Goal: Task Accomplishment & Management: Complete application form

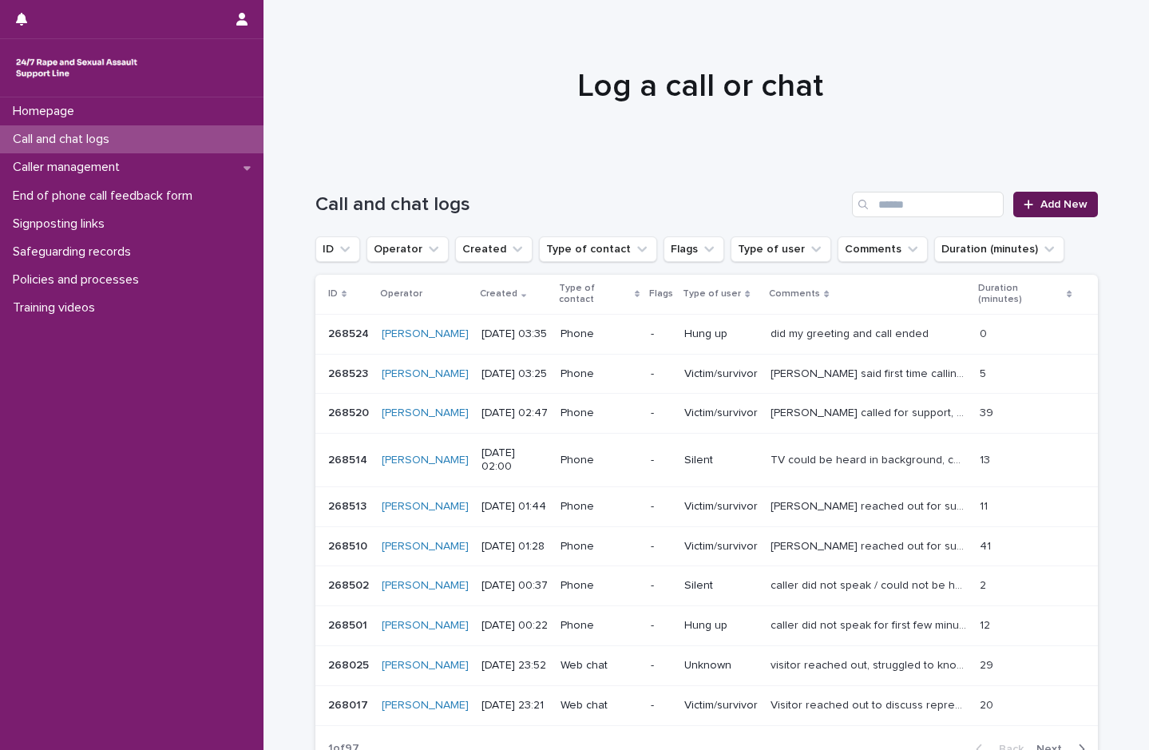
click at [1040, 202] on span "Add New" at bounding box center [1063, 204] width 47 height 11
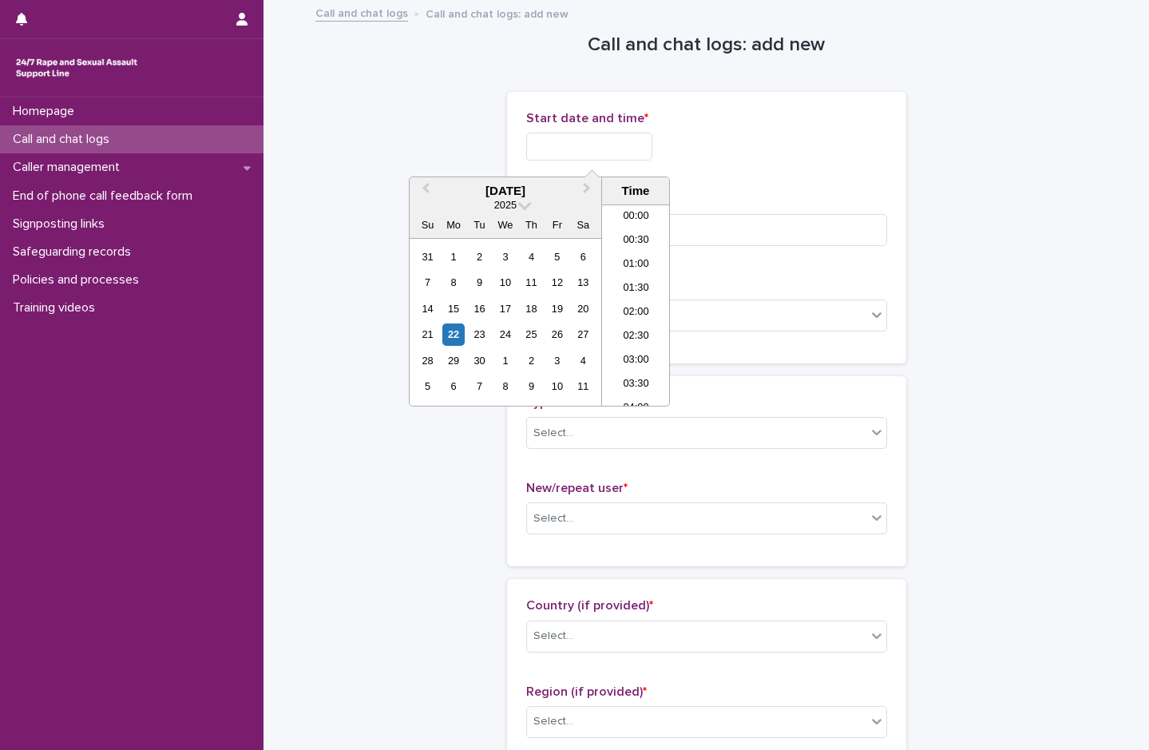
click at [596, 146] on input "text" at bounding box center [589, 147] width 126 height 28
click at [628, 248] on li "04:00" at bounding box center [636, 257] width 68 height 24
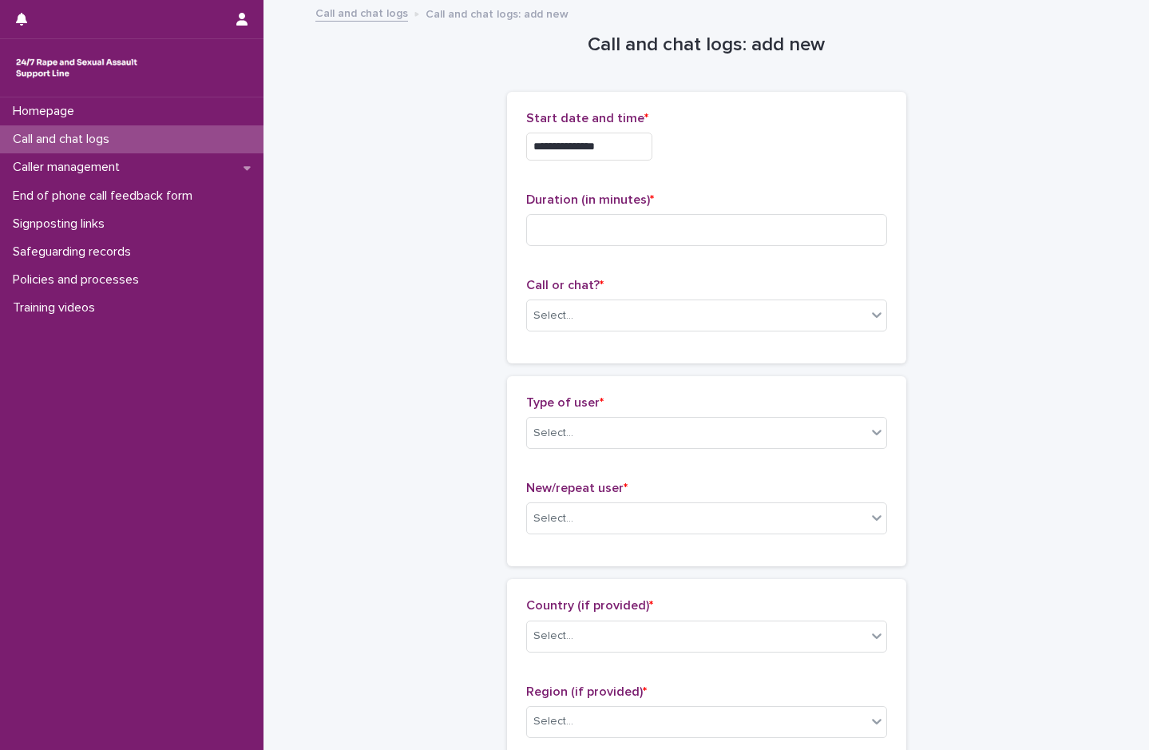
click at [623, 137] on input "**********" at bounding box center [589, 147] width 126 height 28
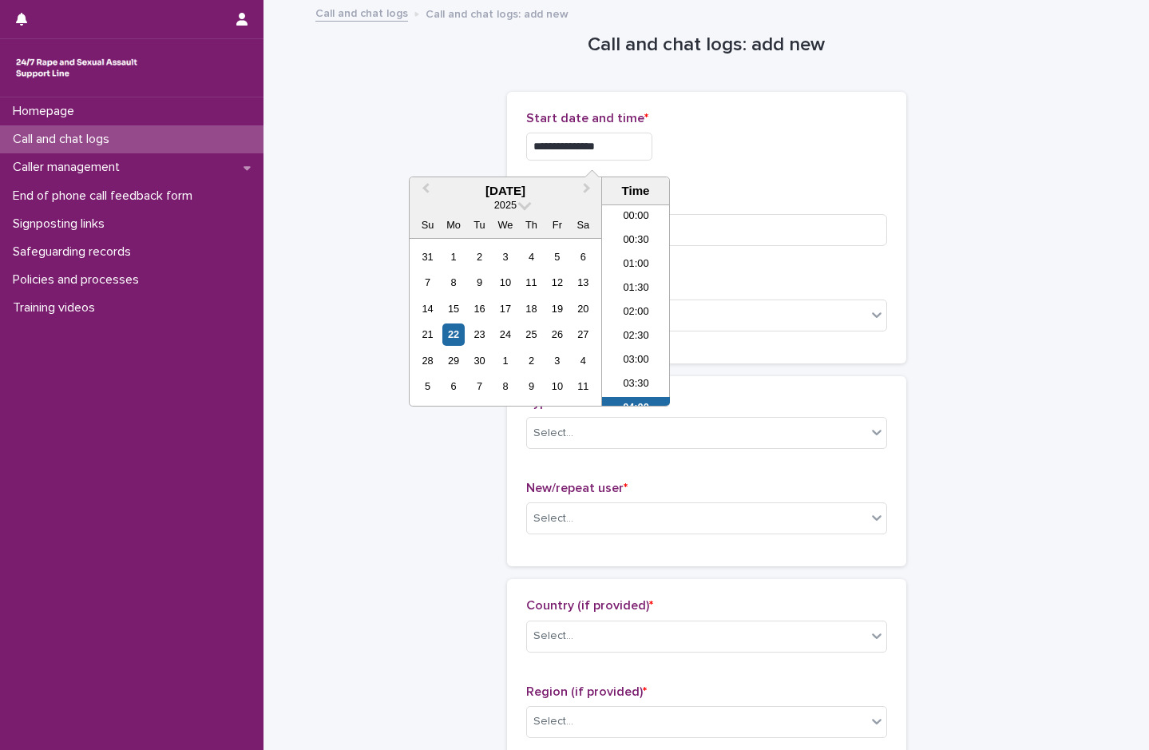
scroll to position [104, 0]
type input "**********"
click at [686, 125] on p "Start date and time *" at bounding box center [706, 118] width 361 height 15
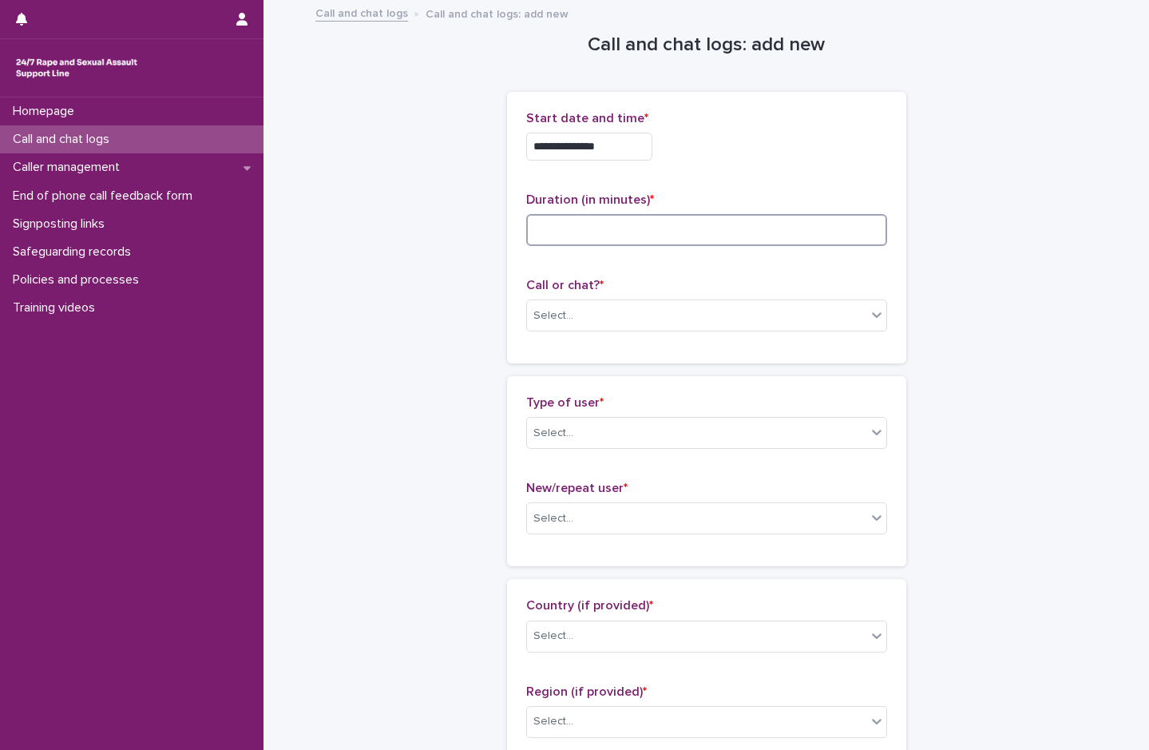
click at [565, 224] on input at bounding box center [706, 230] width 361 height 32
type input "**"
click at [562, 313] on div "Select..." at bounding box center [553, 315] width 40 height 17
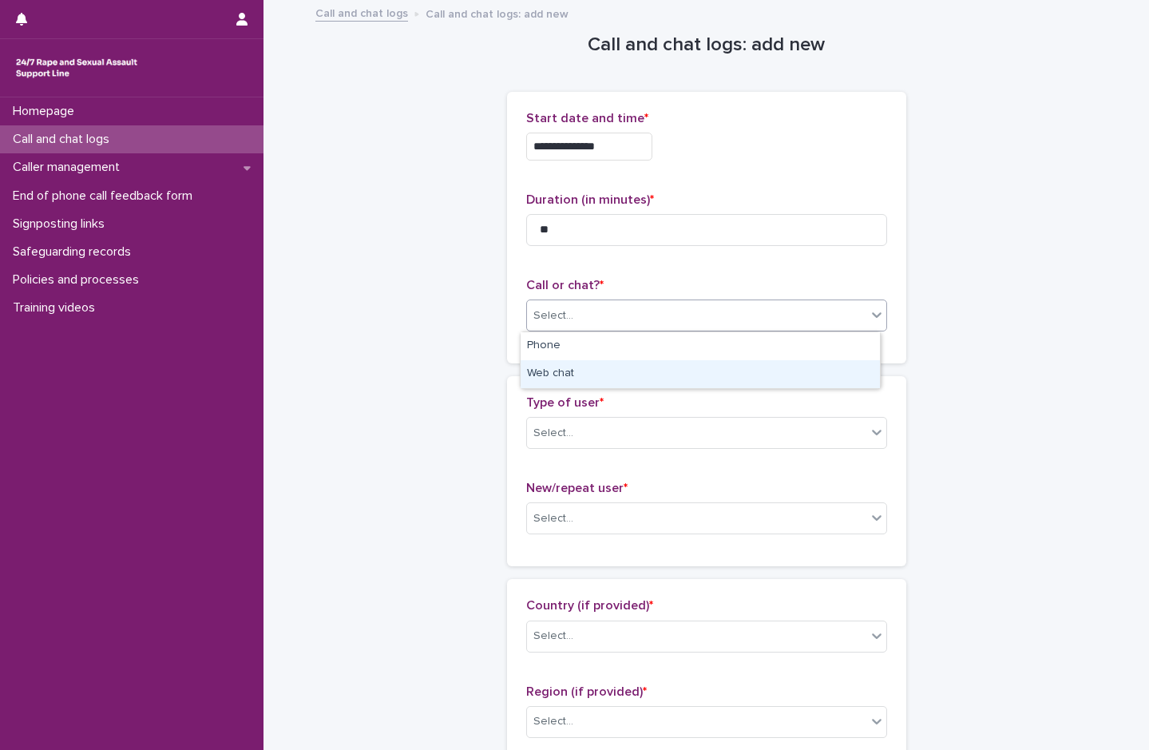
click at [557, 378] on div "Web chat" at bounding box center [700, 374] width 359 height 28
click at [560, 439] on div "Select..." at bounding box center [553, 433] width 40 height 17
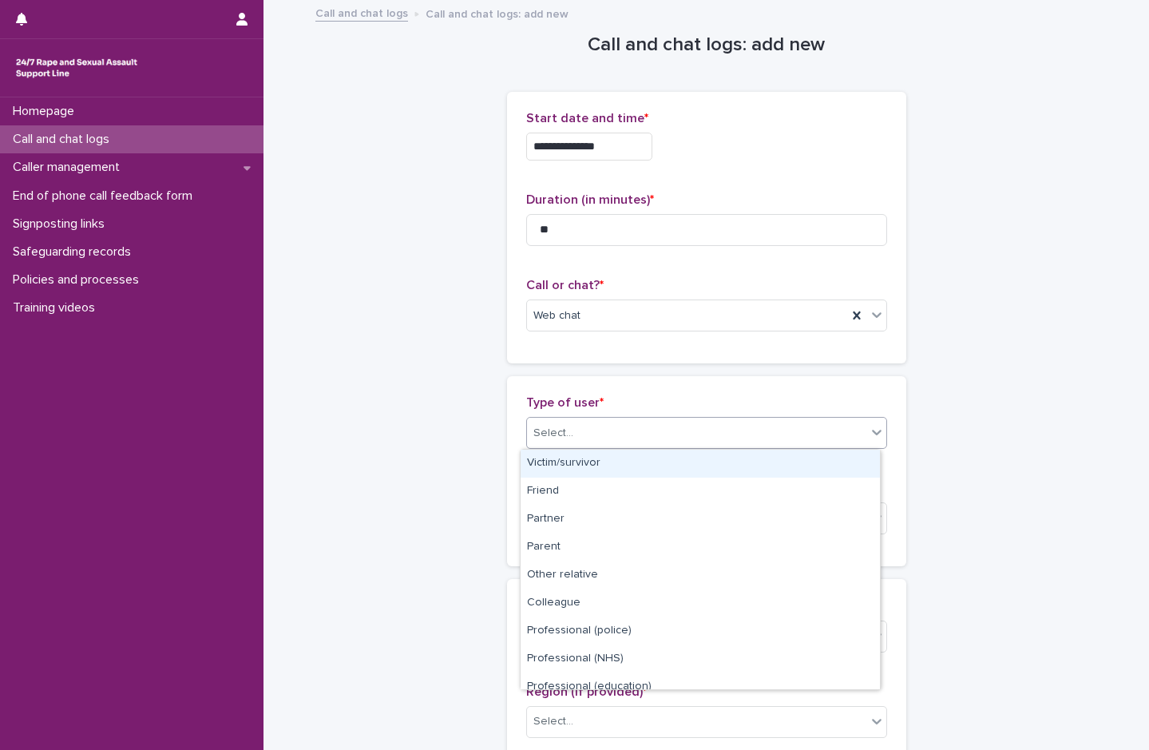
click at [563, 467] on div "Victim/survivor" at bounding box center [700, 464] width 359 height 28
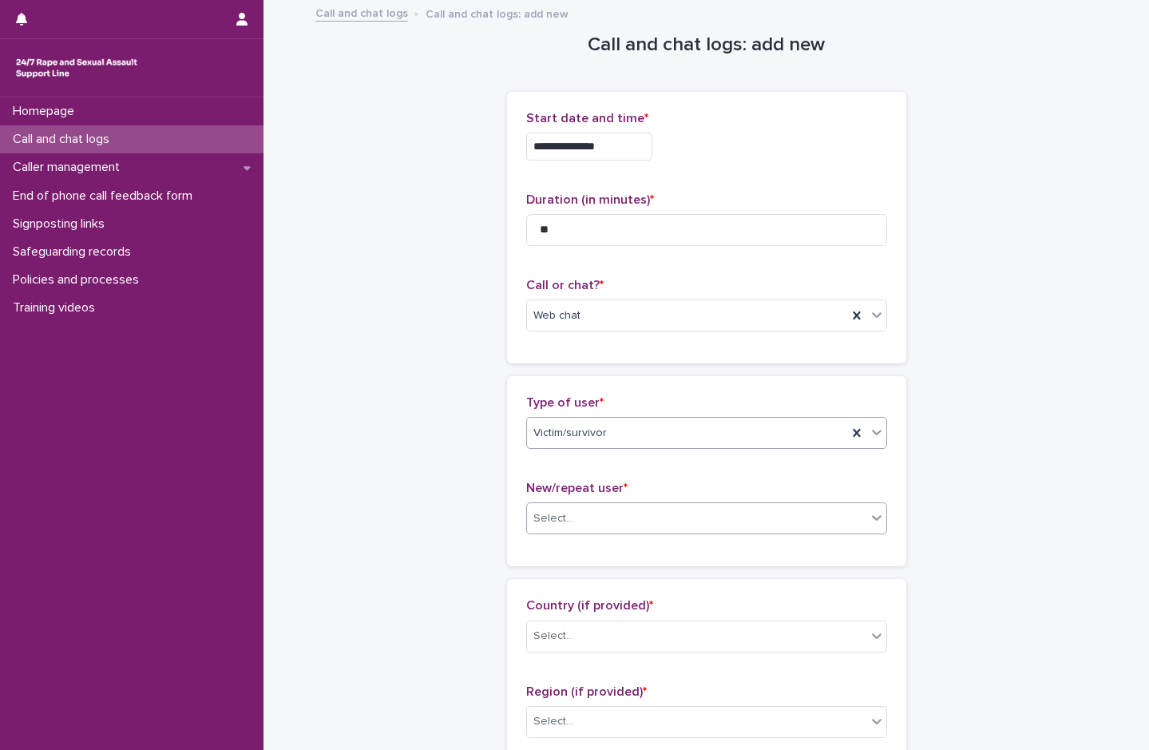
click at [575, 514] on input "text" at bounding box center [576, 519] width 2 height 14
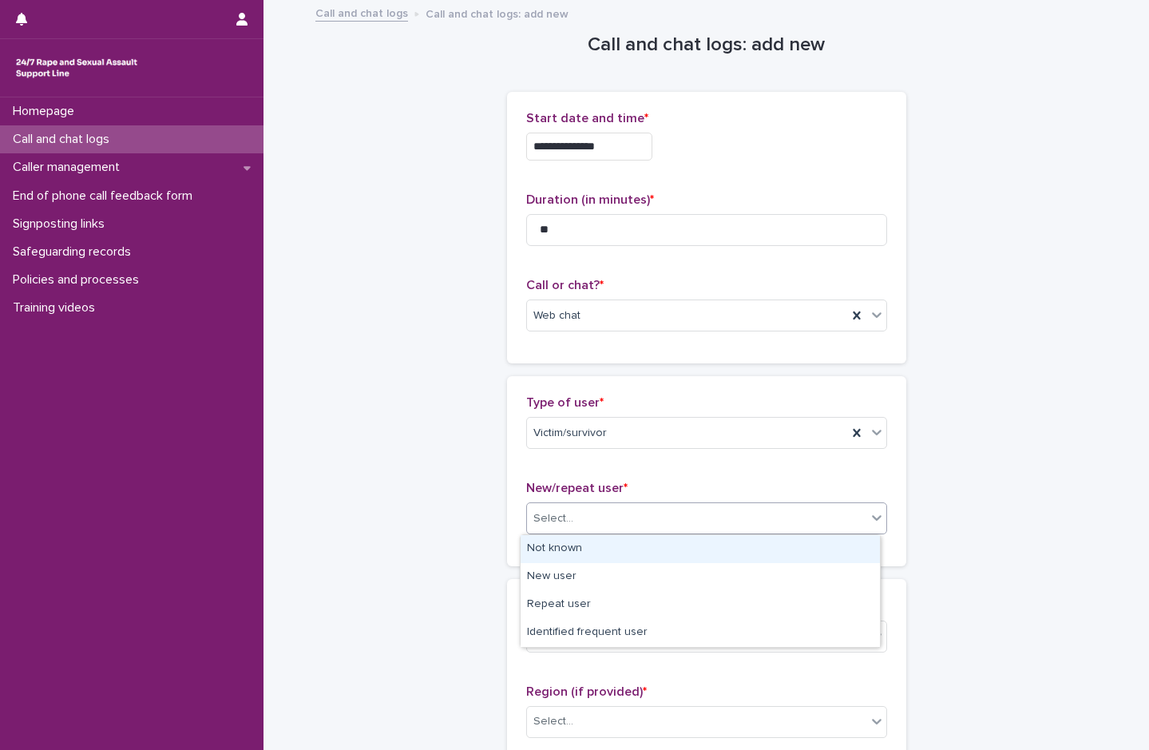
click at [569, 549] on div "Not known" at bounding box center [700, 549] width 359 height 28
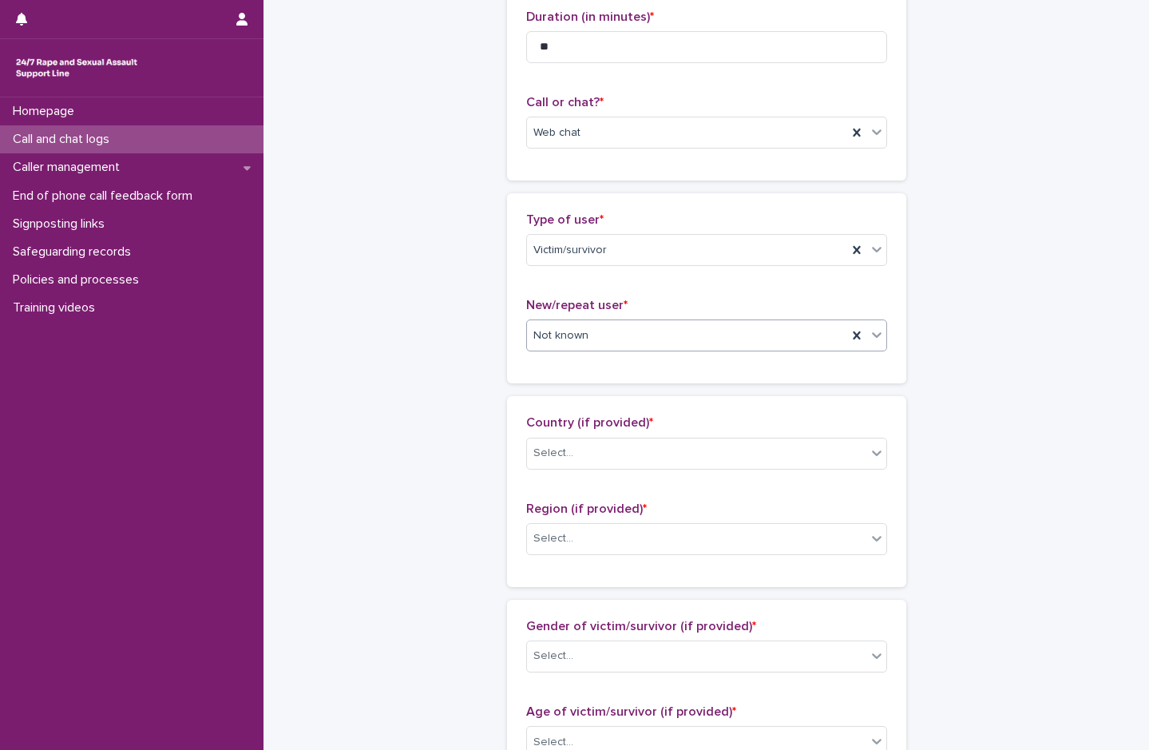
scroll to position [319, 0]
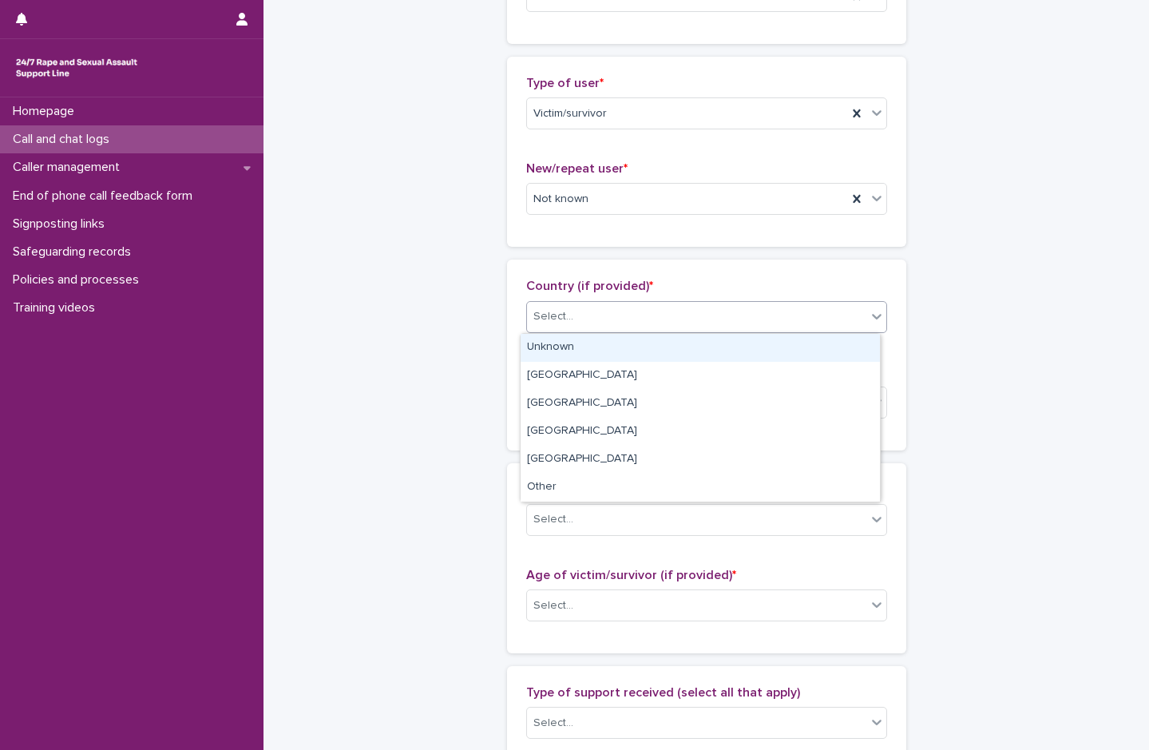
click at [563, 310] on div "Select..." at bounding box center [553, 316] width 40 height 17
click at [563, 352] on div "Unknown" at bounding box center [700, 348] width 359 height 28
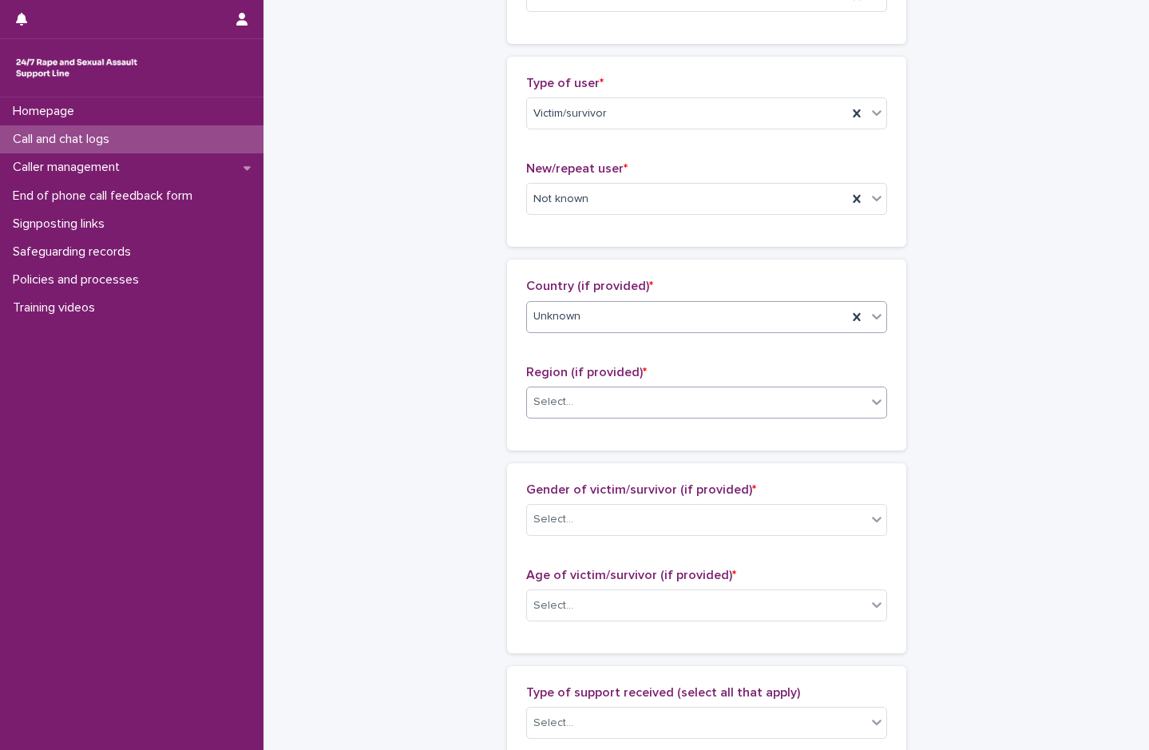
click at [569, 400] on div "Select..." at bounding box center [696, 402] width 339 height 26
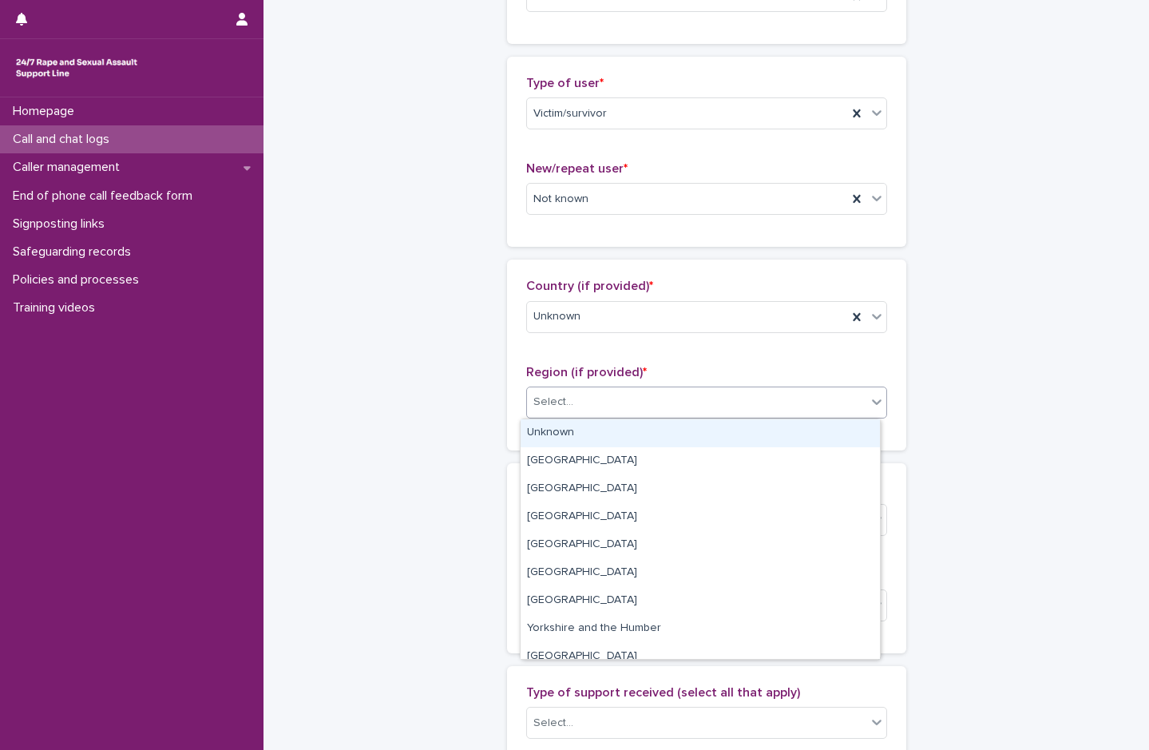
click at [578, 435] on div "Unknown" at bounding box center [700, 433] width 359 height 28
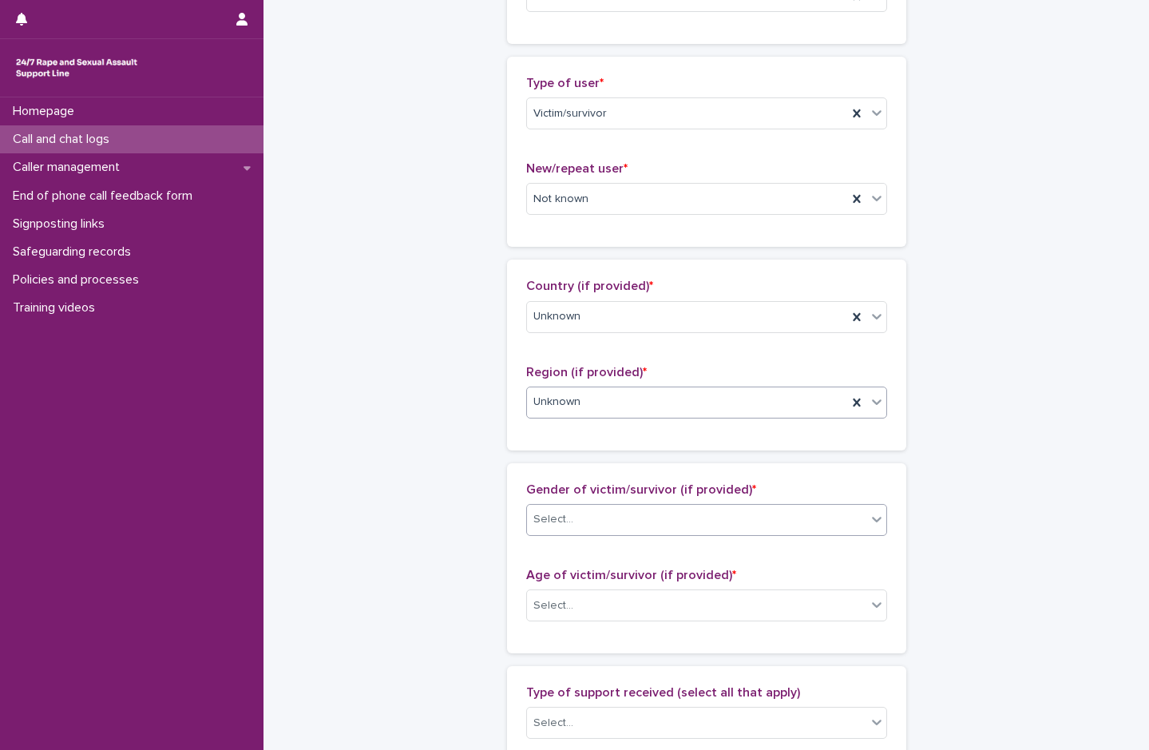
click at [575, 513] on input "text" at bounding box center [576, 520] width 2 height 14
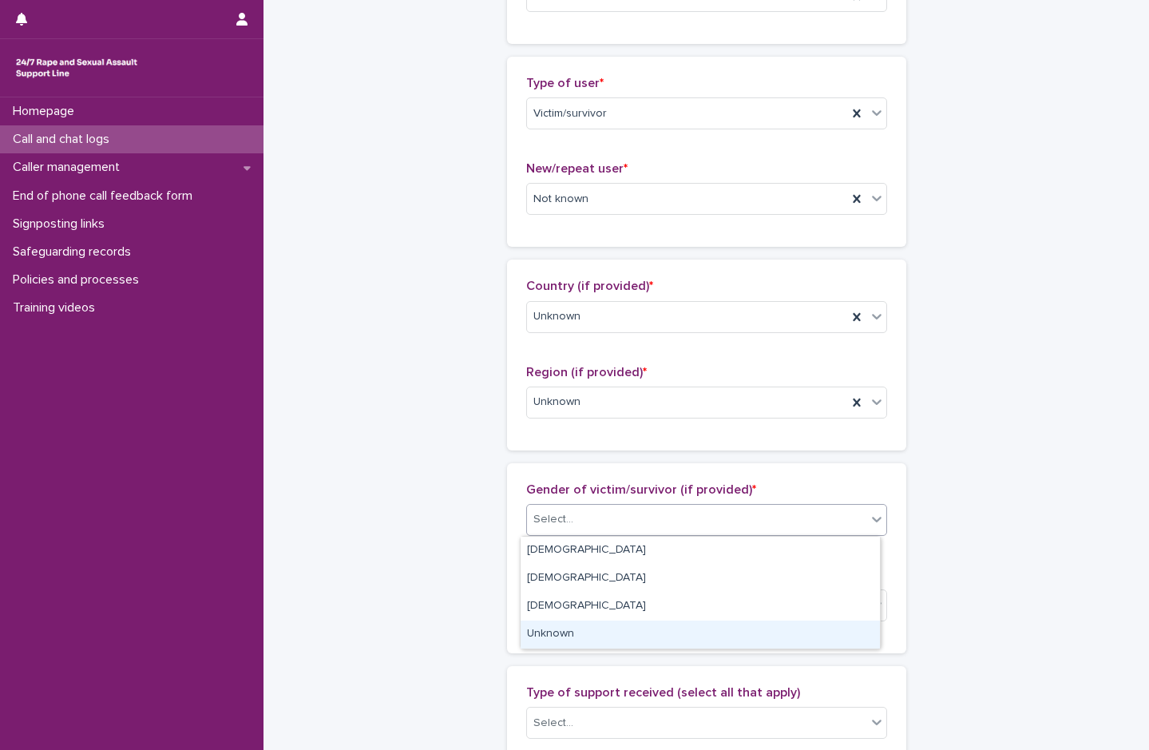
click at [577, 638] on div "Unknown" at bounding box center [700, 634] width 359 height 28
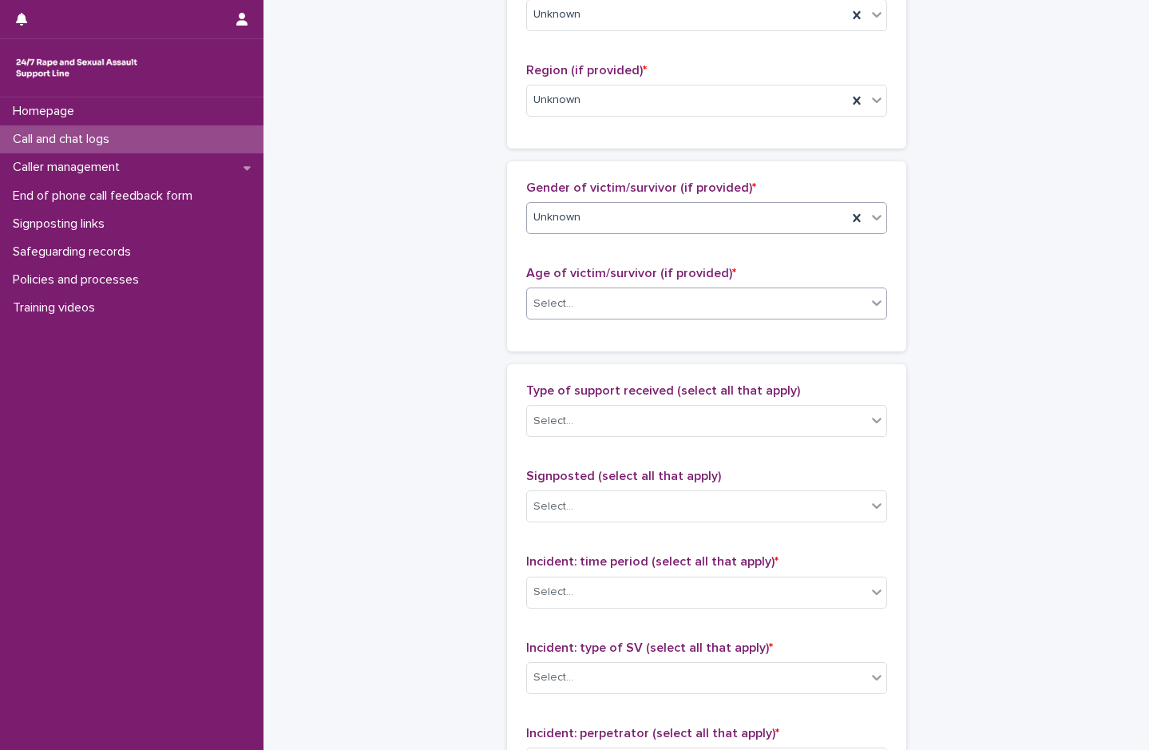
scroll to position [639, 0]
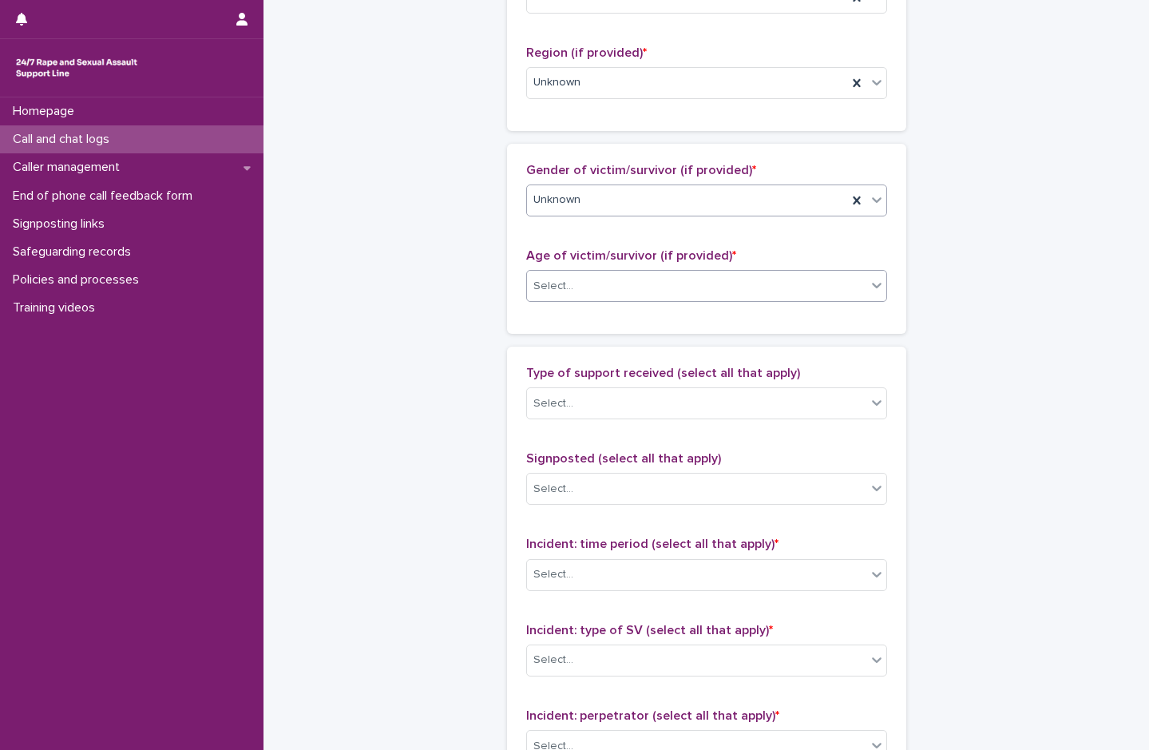
click at [578, 283] on div "Select..." at bounding box center [696, 286] width 339 height 26
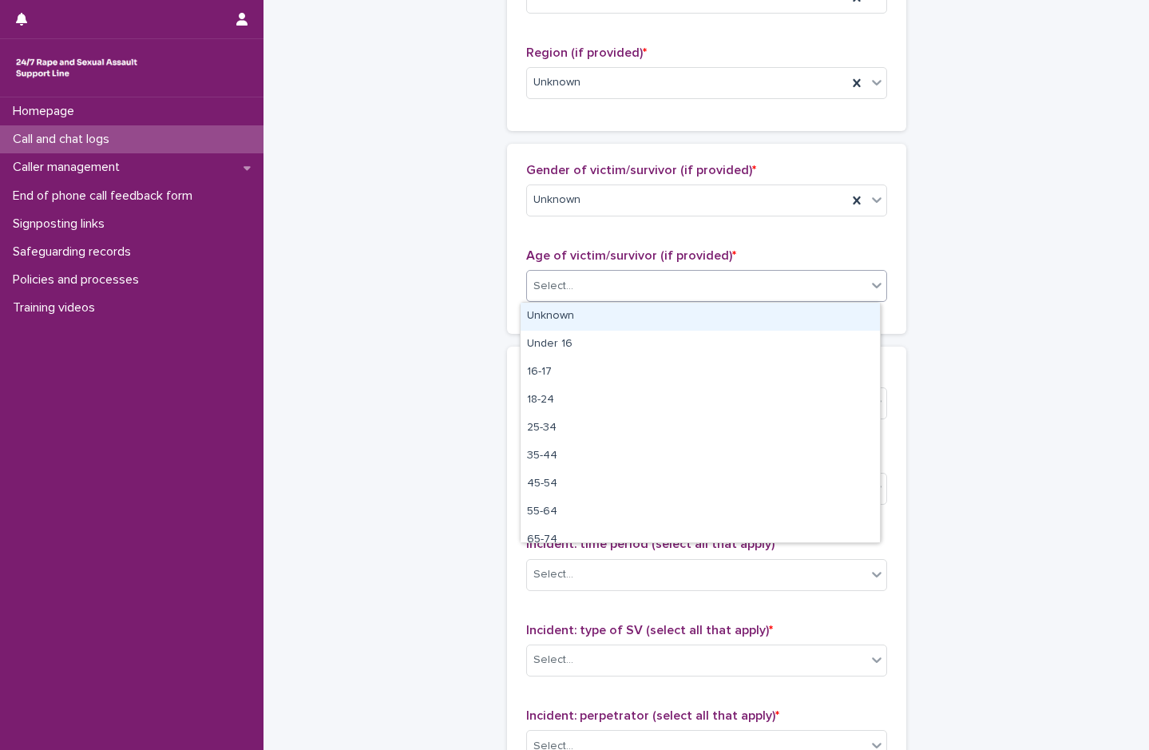
click at [573, 319] on div "Unknown" at bounding box center [700, 317] width 359 height 28
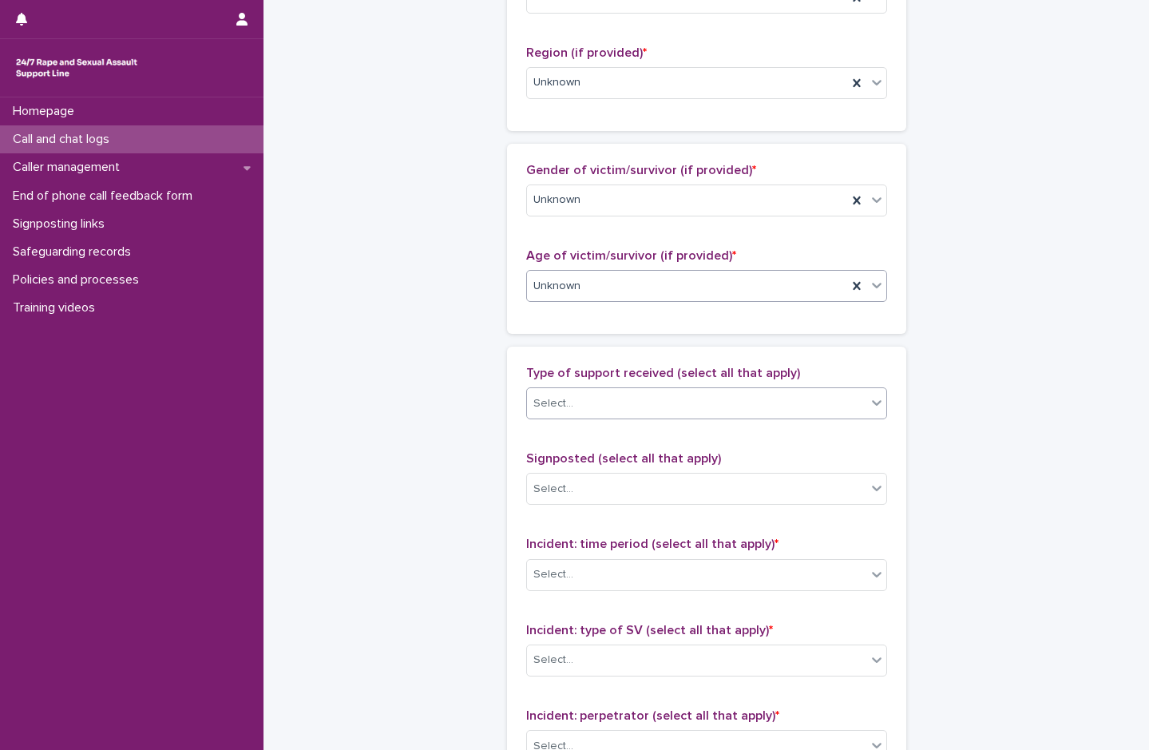
click at [565, 395] on div "Select..." at bounding box center [553, 403] width 40 height 17
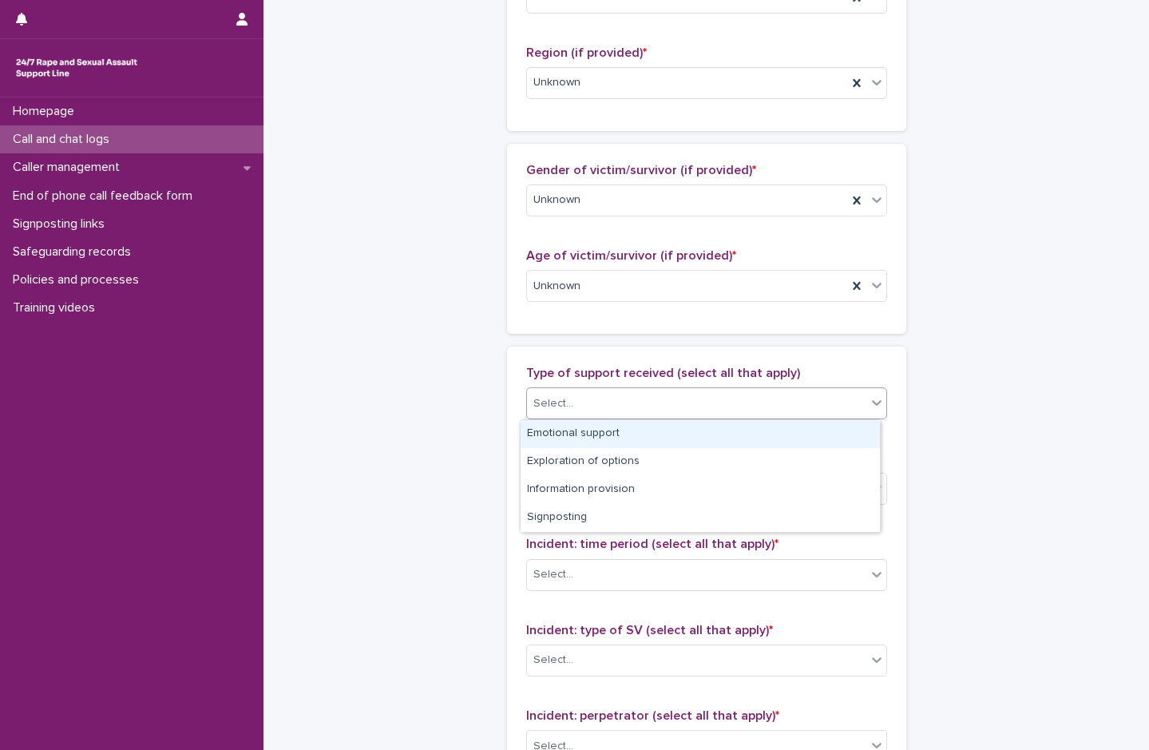
click at [582, 431] on div "Emotional support" at bounding box center [700, 434] width 359 height 28
click at [709, 409] on div "Emotional support" at bounding box center [687, 404] width 320 height 28
click at [619, 439] on div "Exploration of options" at bounding box center [700, 434] width 359 height 28
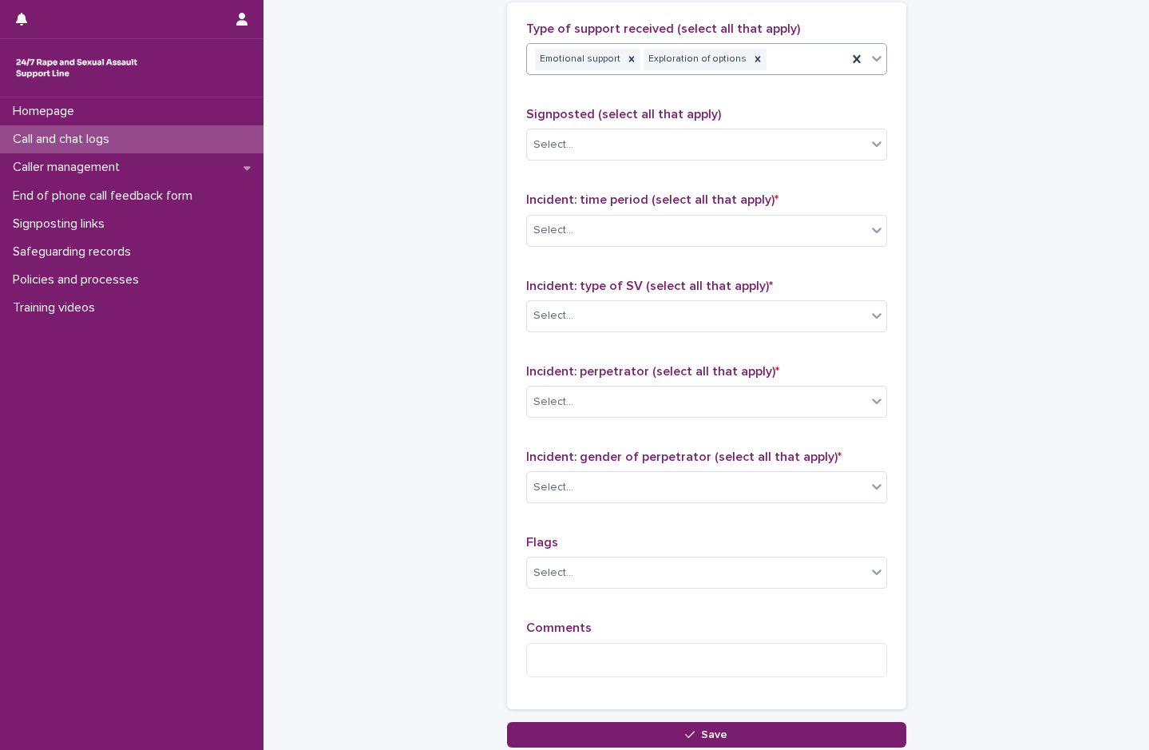
scroll to position [1038, 0]
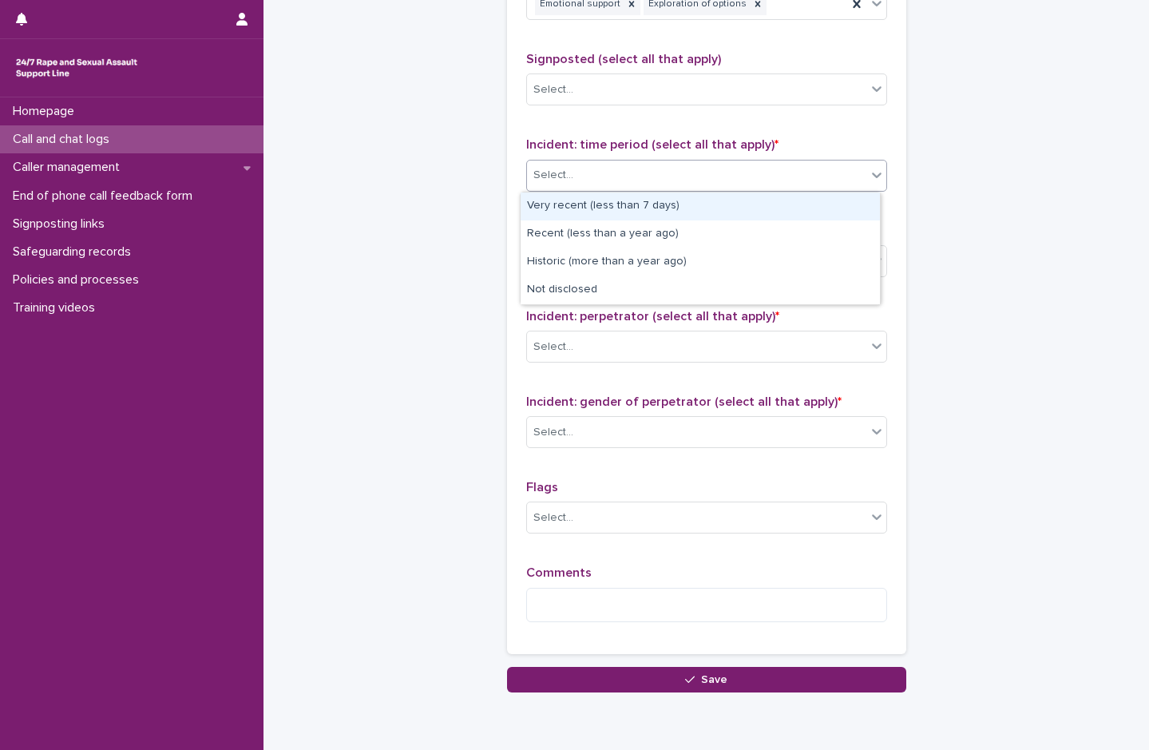
click at [551, 174] on div "Select..." at bounding box center [553, 175] width 40 height 17
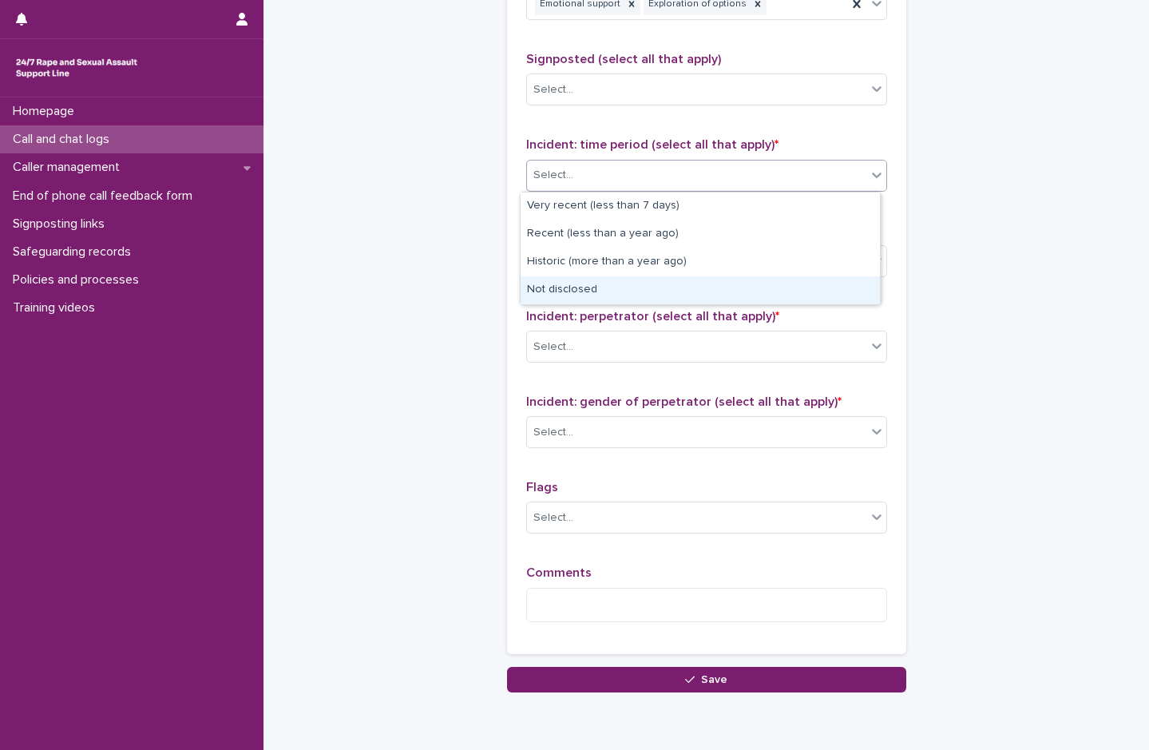
click at [577, 290] on div "Not disclosed" at bounding box center [700, 290] width 359 height 28
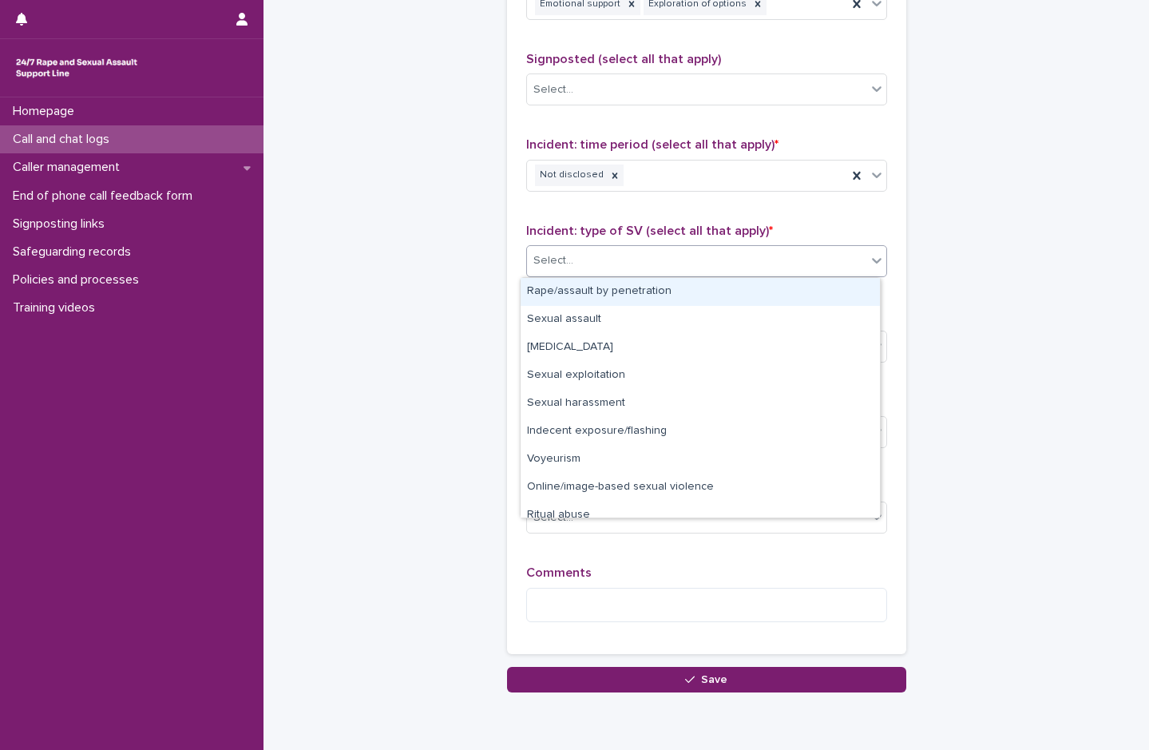
click at [569, 249] on div "Select..." at bounding box center [696, 261] width 339 height 26
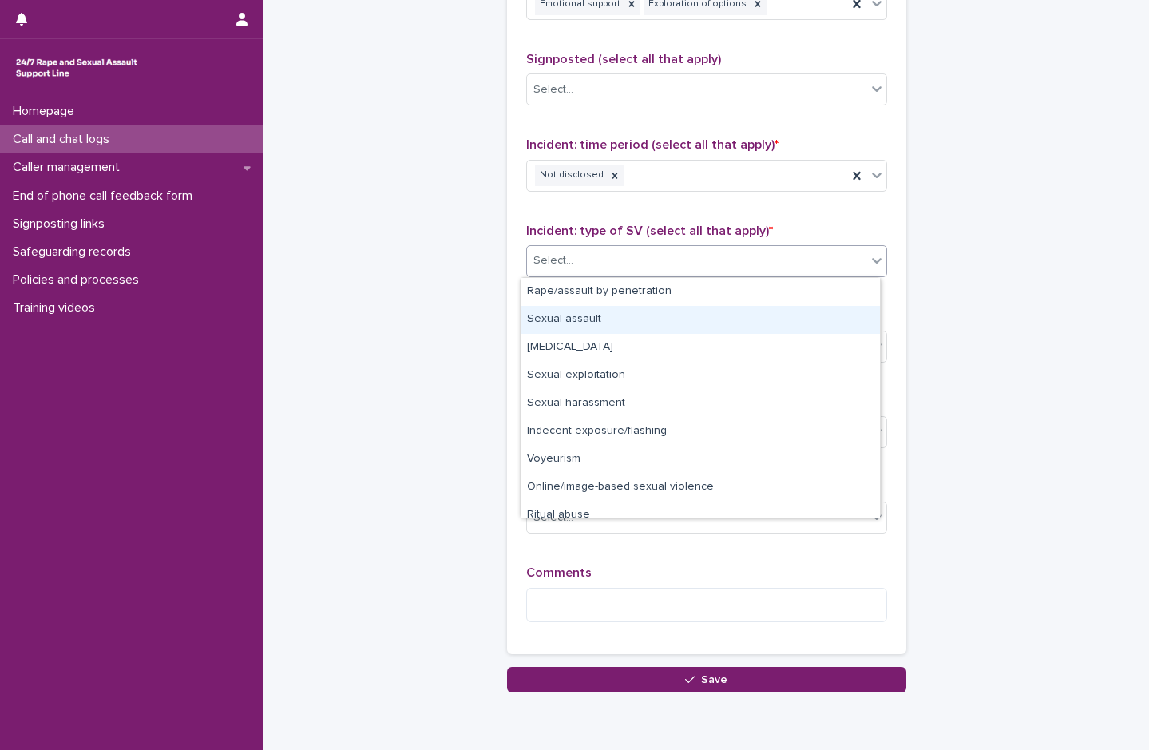
click at [569, 318] on div "Sexual assault" at bounding box center [700, 320] width 359 height 28
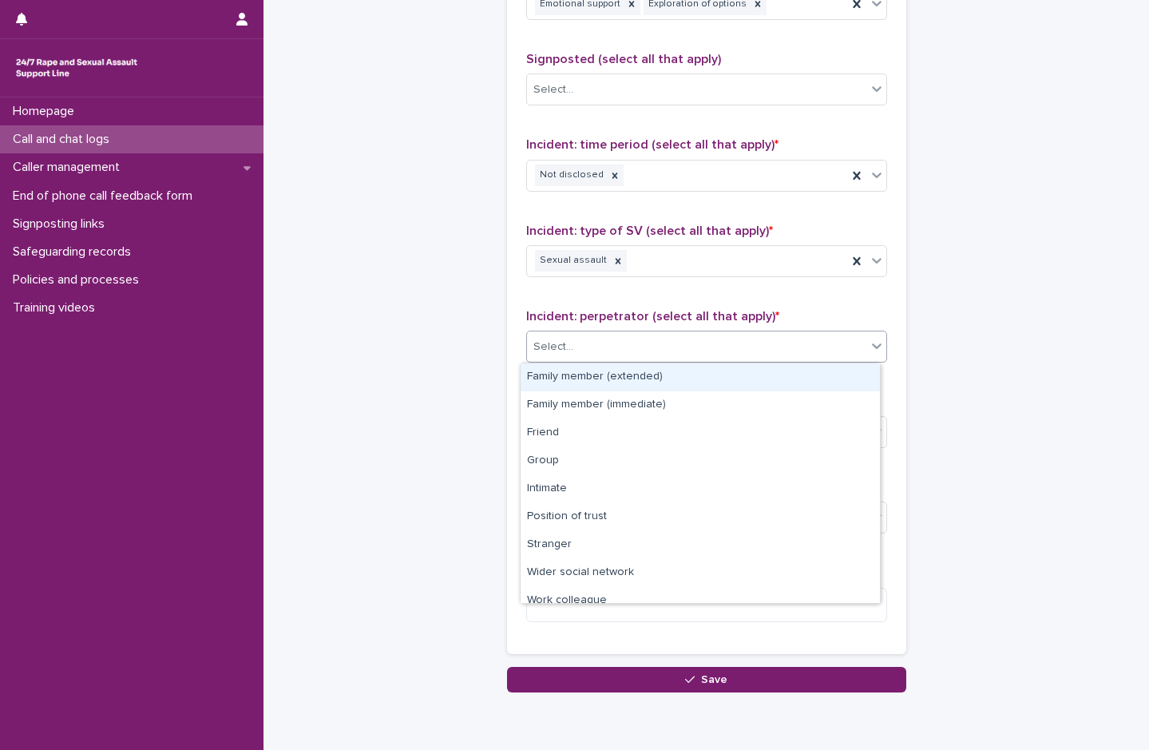
click at [570, 338] on div "Select..." at bounding box center [696, 347] width 339 height 26
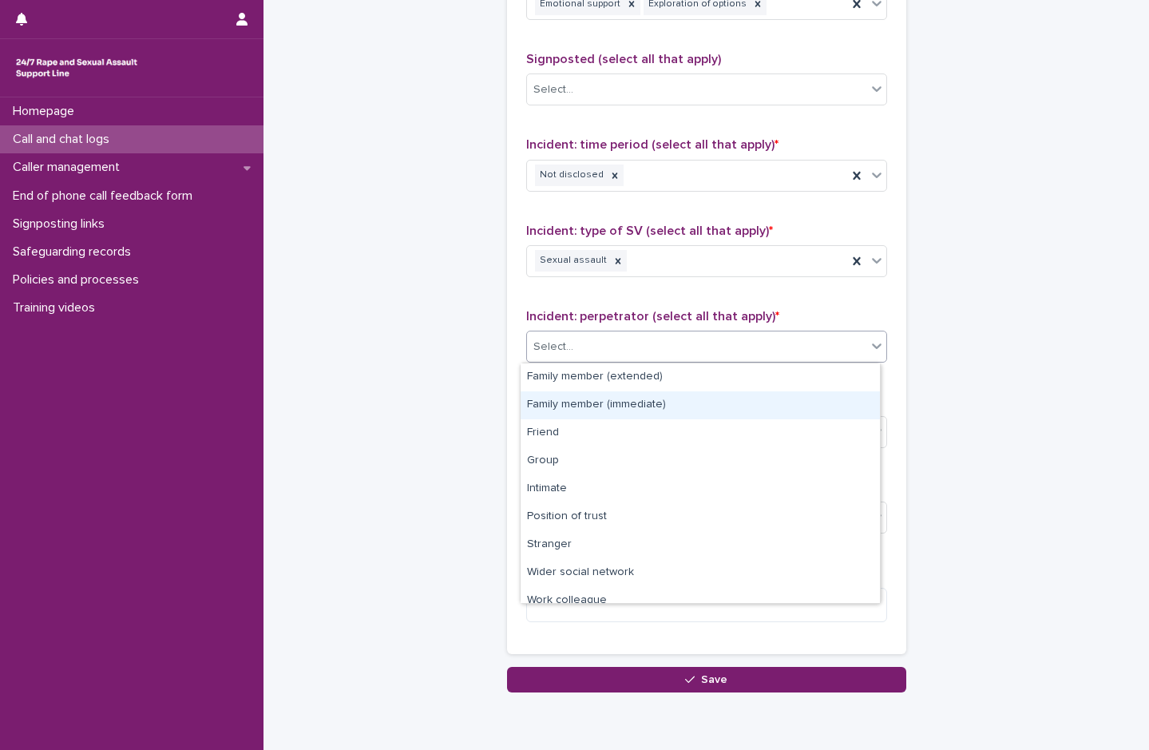
drag, startPoint x: 572, startPoint y: 390, endPoint x: 573, endPoint y: 407, distance: 16.8
click at [573, 407] on div "Family member (immediate)" at bounding box center [700, 405] width 359 height 28
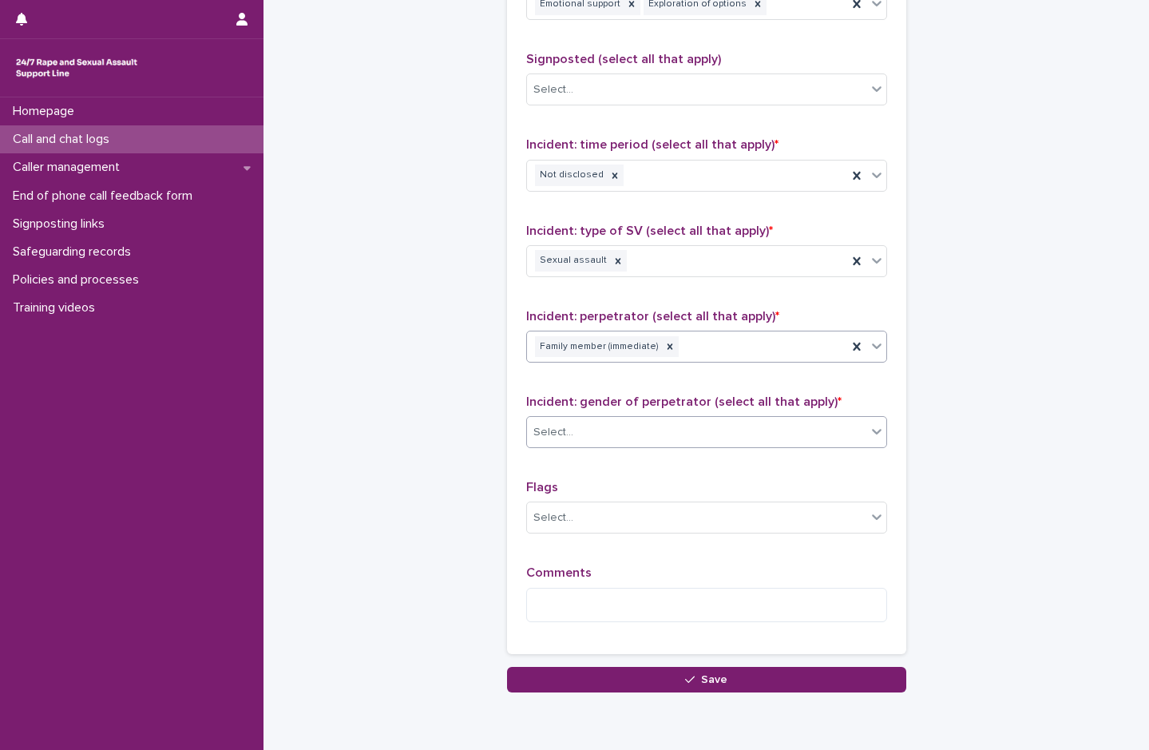
click at [573, 431] on div "Select..." at bounding box center [696, 432] width 339 height 26
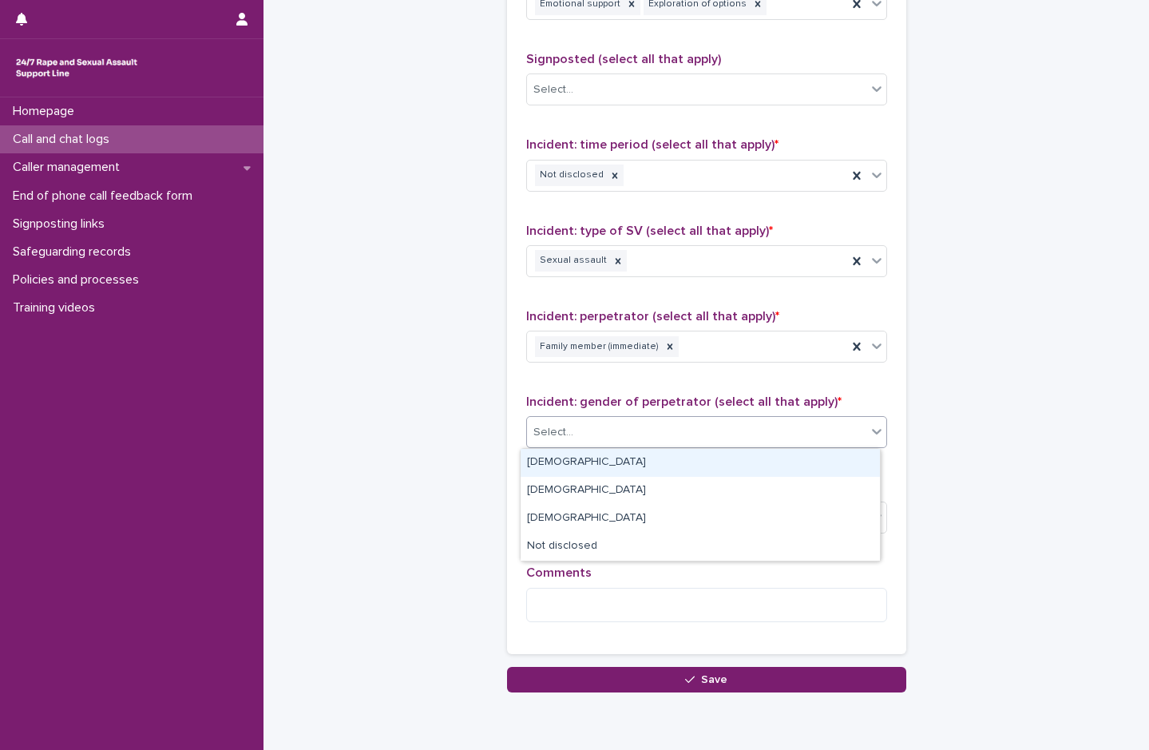
click at [557, 462] on div "[DEMOGRAPHIC_DATA]" at bounding box center [700, 463] width 359 height 28
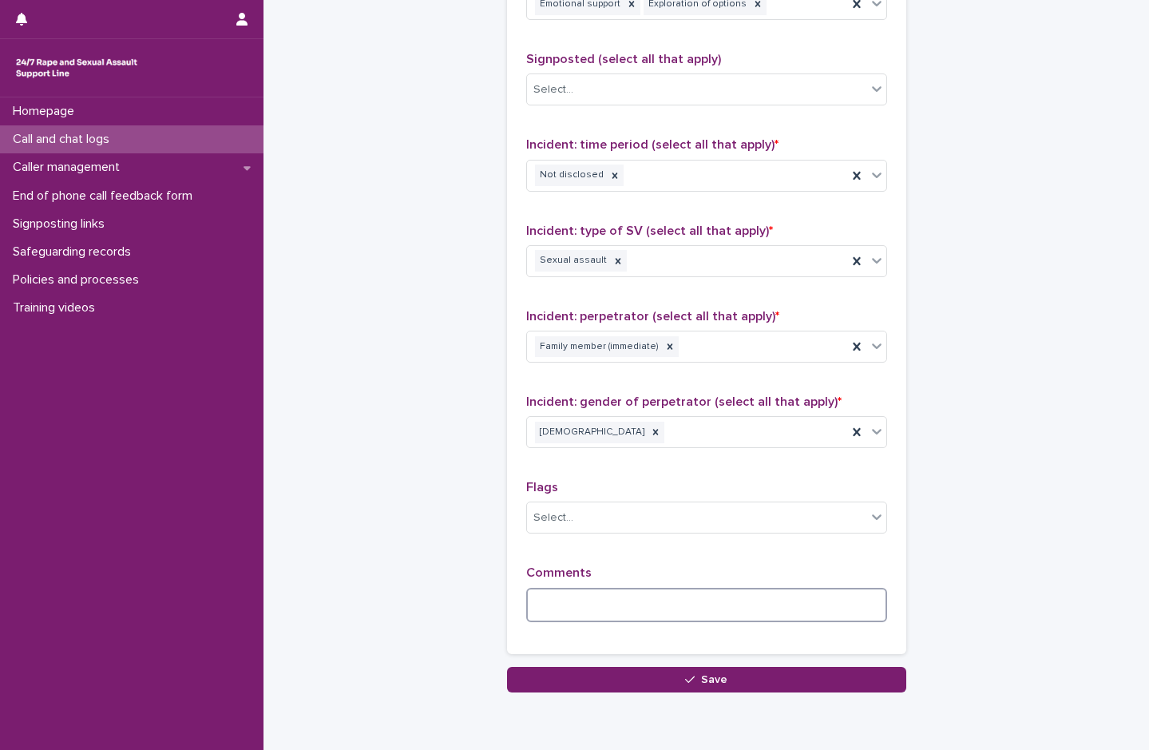
drag, startPoint x: 573, startPoint y: 613, endPoint x: 593, endPoint y: 609, distance: 20.4
click at [575, 616] on textarea at bounding box center [706, 605] width 361 height 34
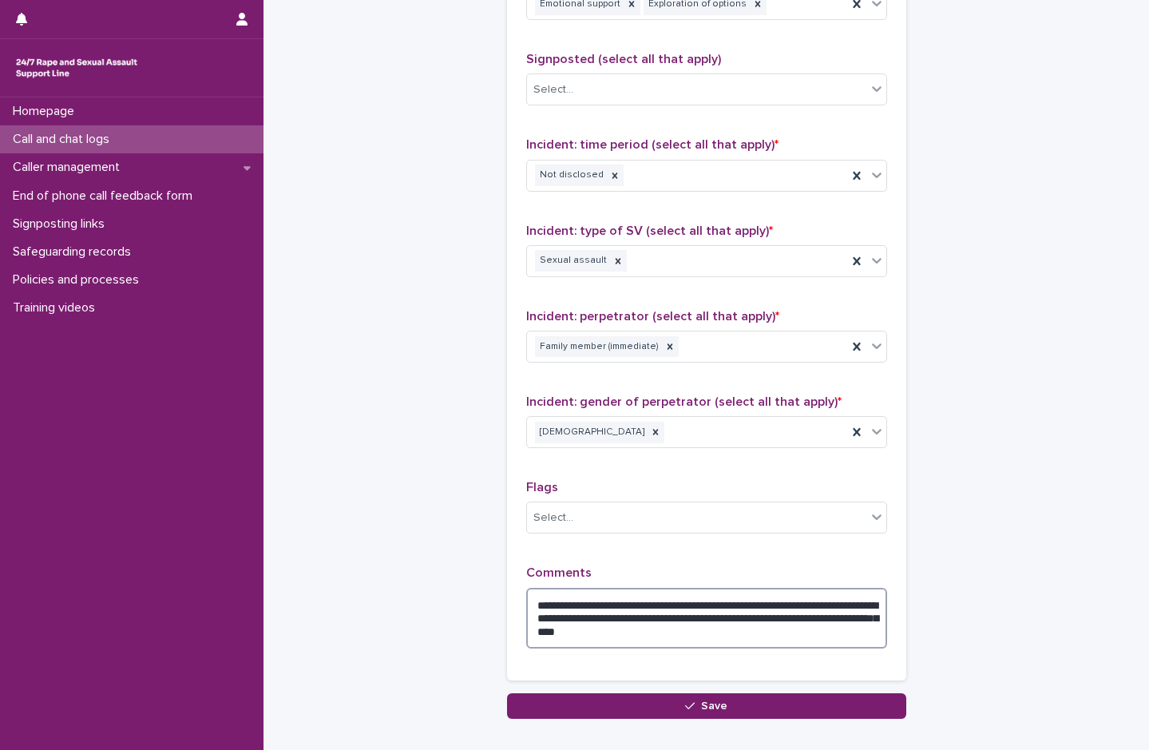
click at [777, 614] on textarea "**********" at bounding box center [706, 618] width 361 height 61
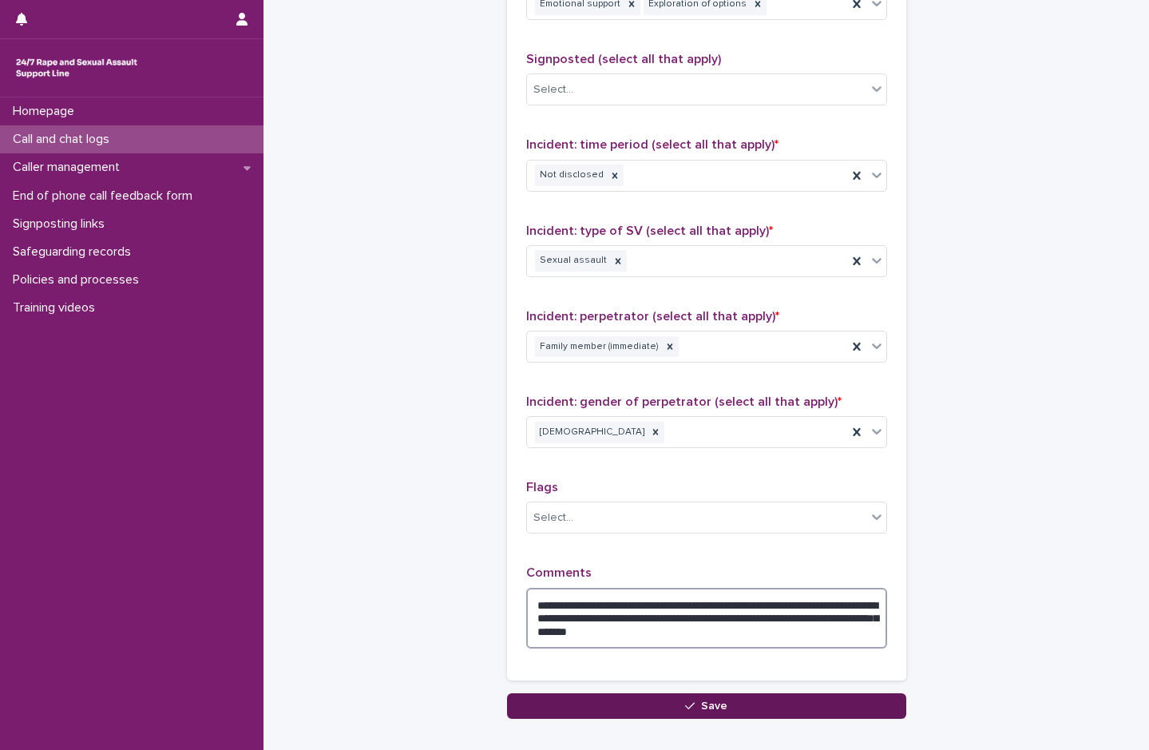
type textarea "**********"
click at [673, 714] on button "Save" at bounding box center [706, 706] width 399 height 26
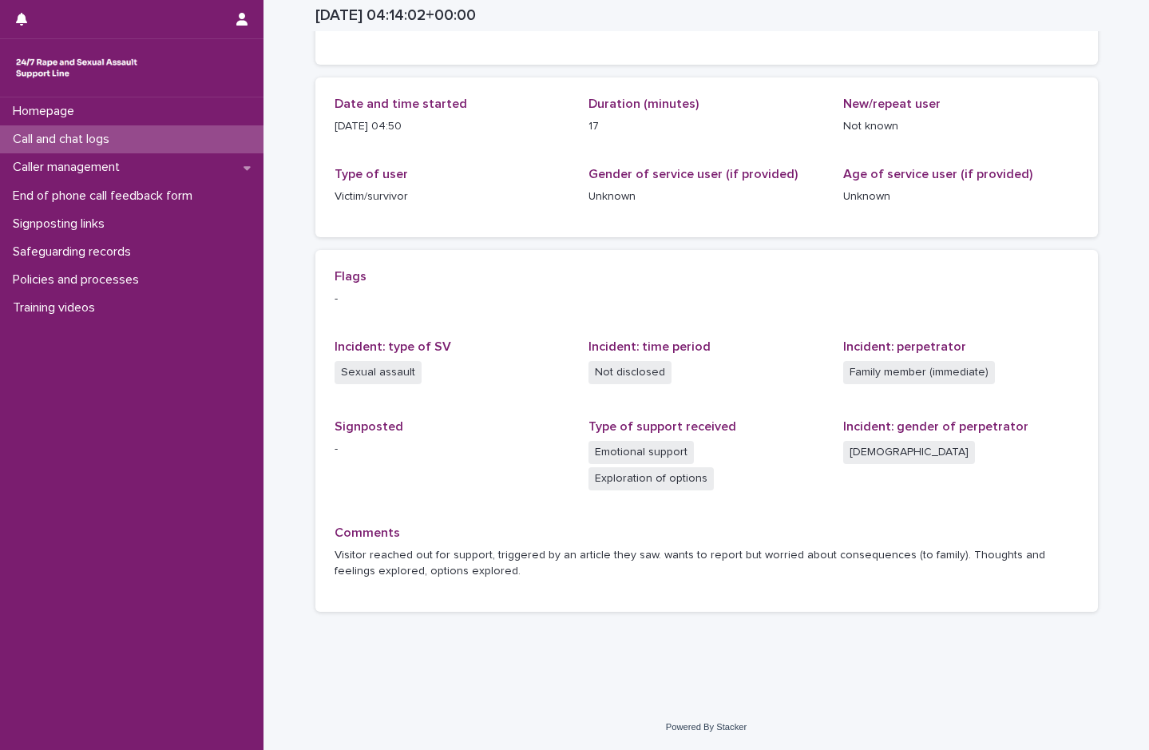
scroll to position [115, 0]
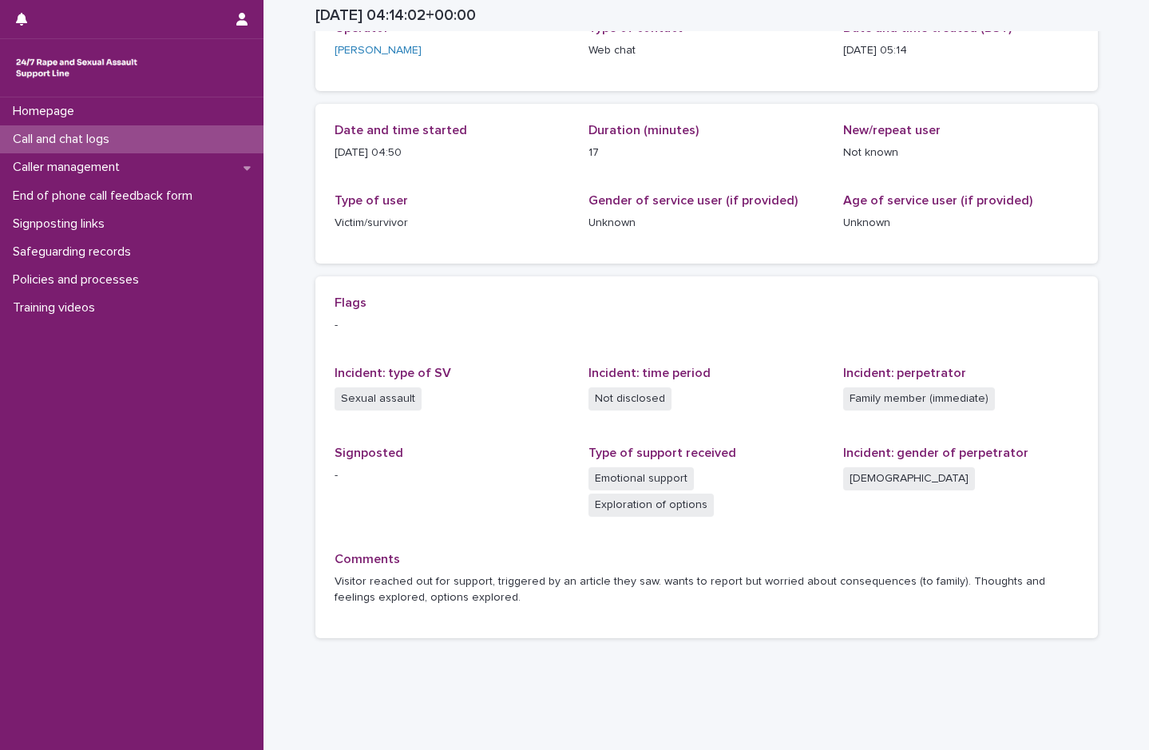
click at [53, 141] on p "Call and chat logs" at bounding box center [64, 139] width 116 height 15
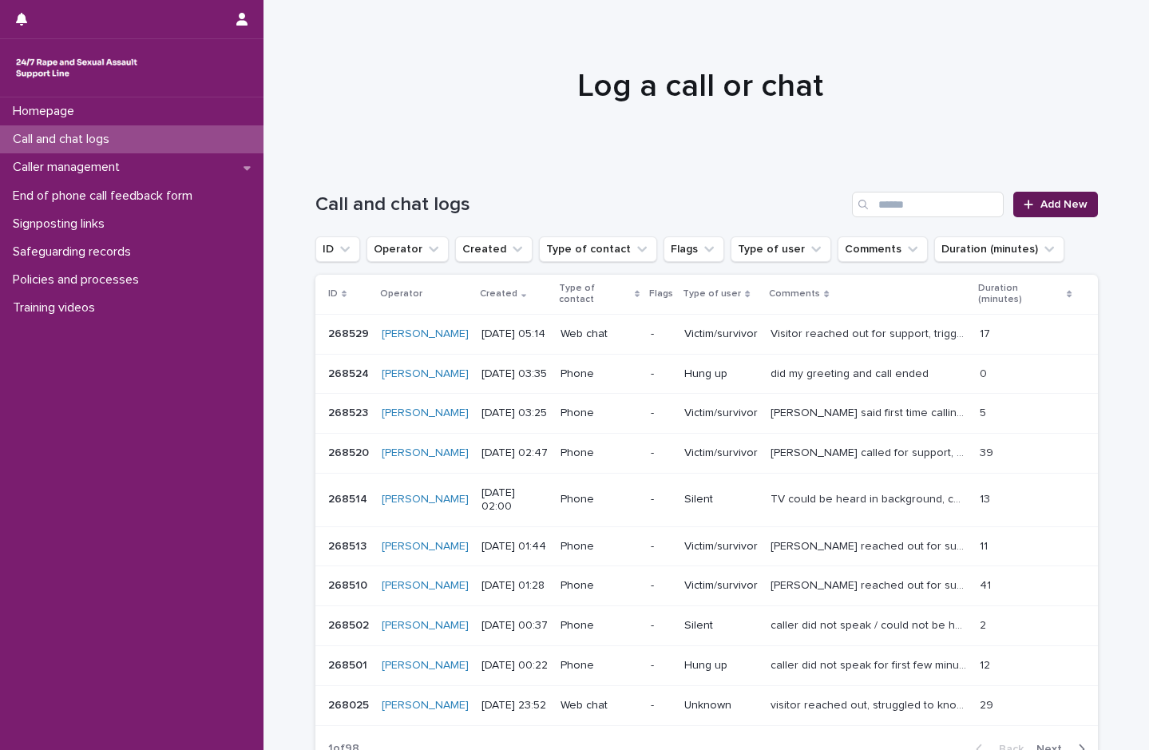
click at [1051, 203] on span "Add New" at bounding box center [1063, 204] width 47 height 11
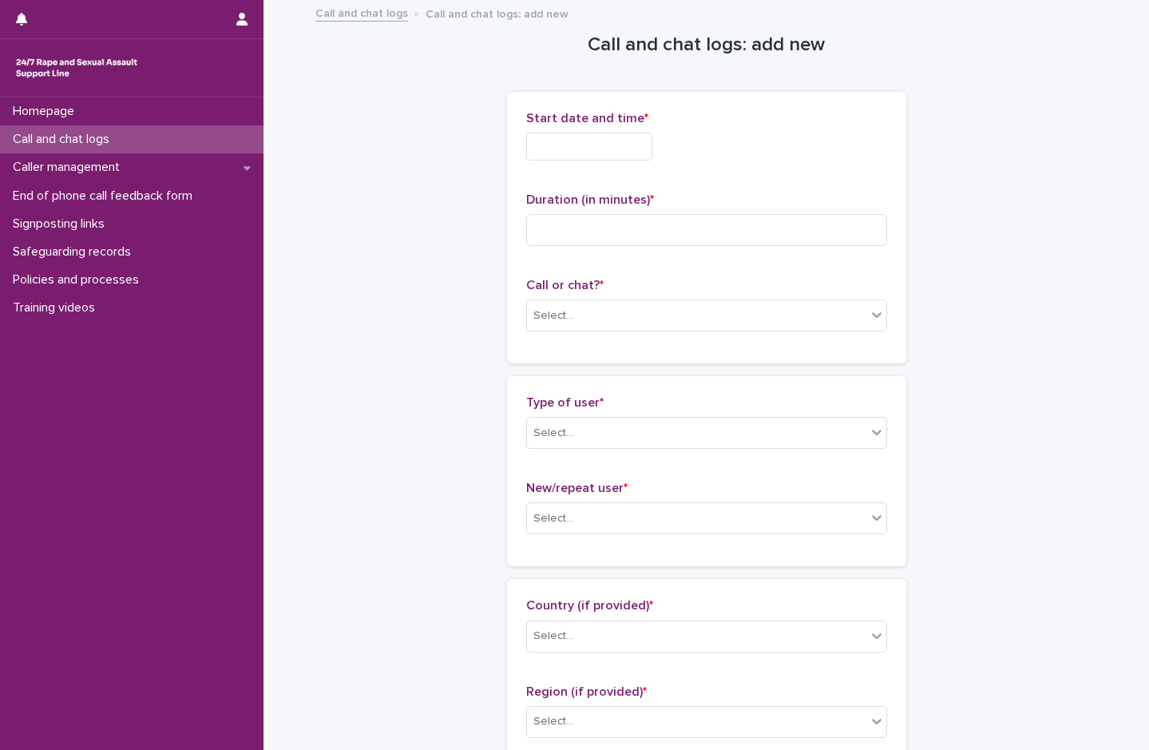
click at [616, 151] on input "text" at bounding box center [589, 147] width 126 height 28
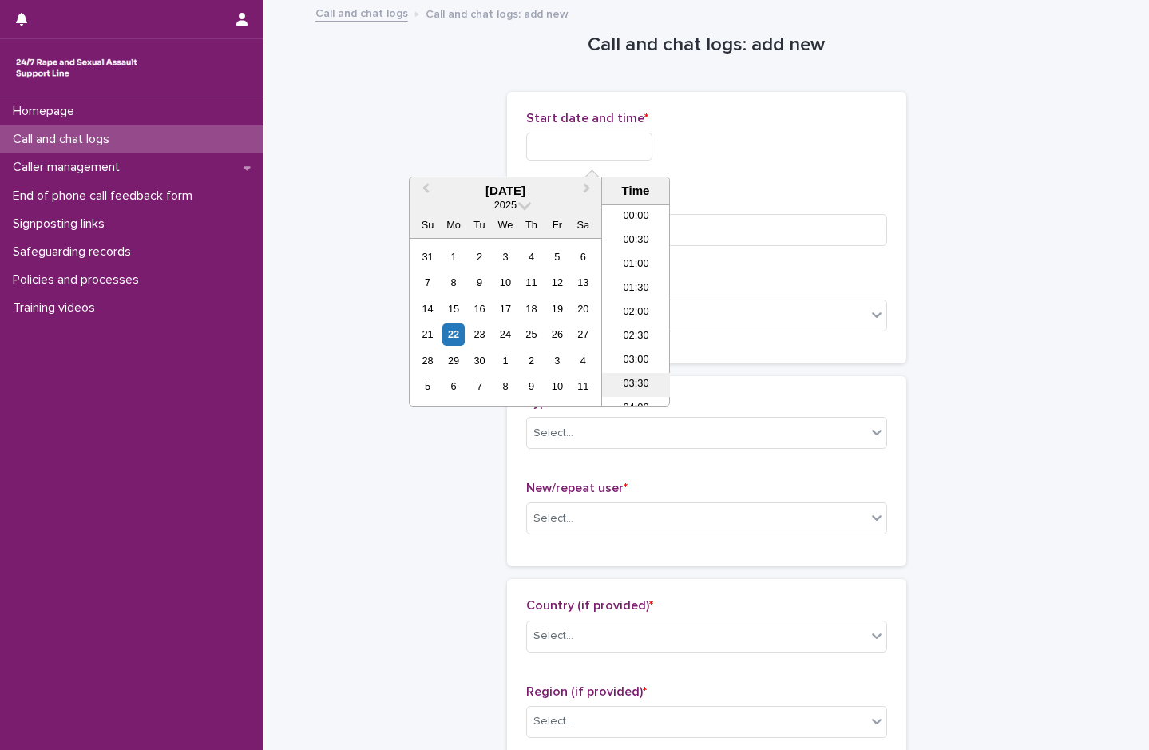
scroll to position [152, 0]
click at [647, 302] on li "05:00" at bounding box center [636, 305] width 68 height 24
click at [641, 149] on input "**********" at bounding box center [589, 147] width 126 height 28
type input "**********"
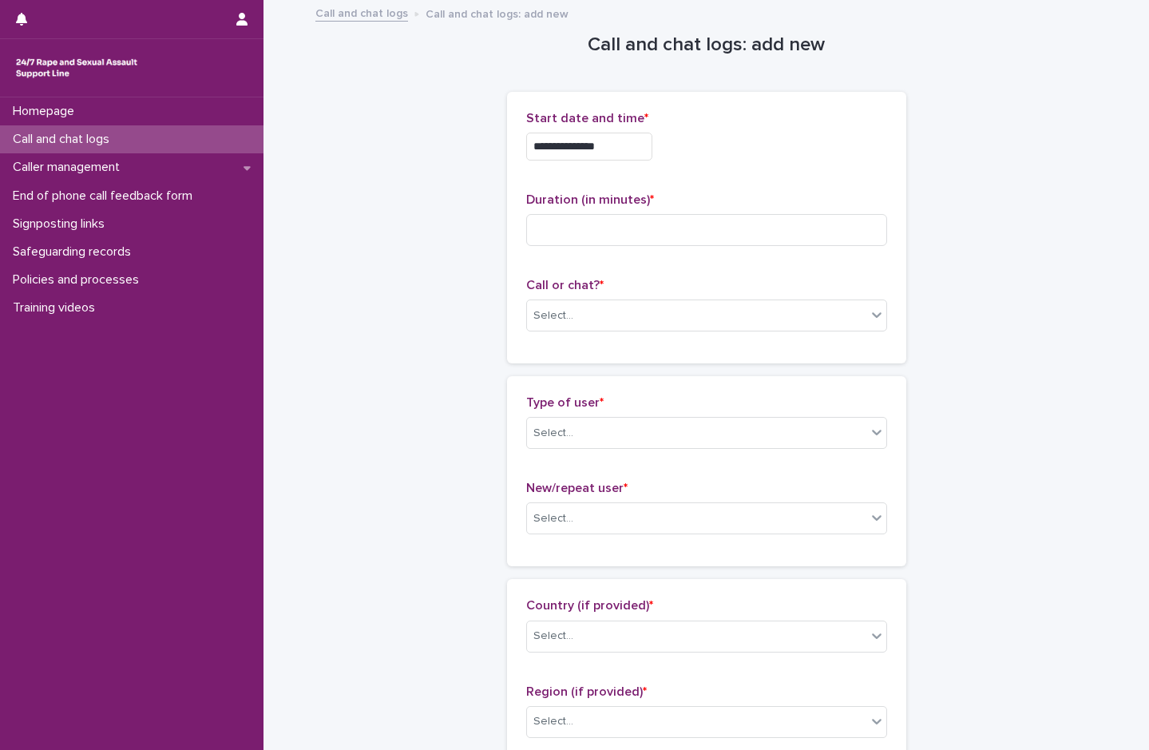
click at [719, 127] on div "**********" at bounding box center [706, 142] width 361 height 62
click at [570, 232] on input at bounding box center [706, 230] width 361 height 32
type input "*"
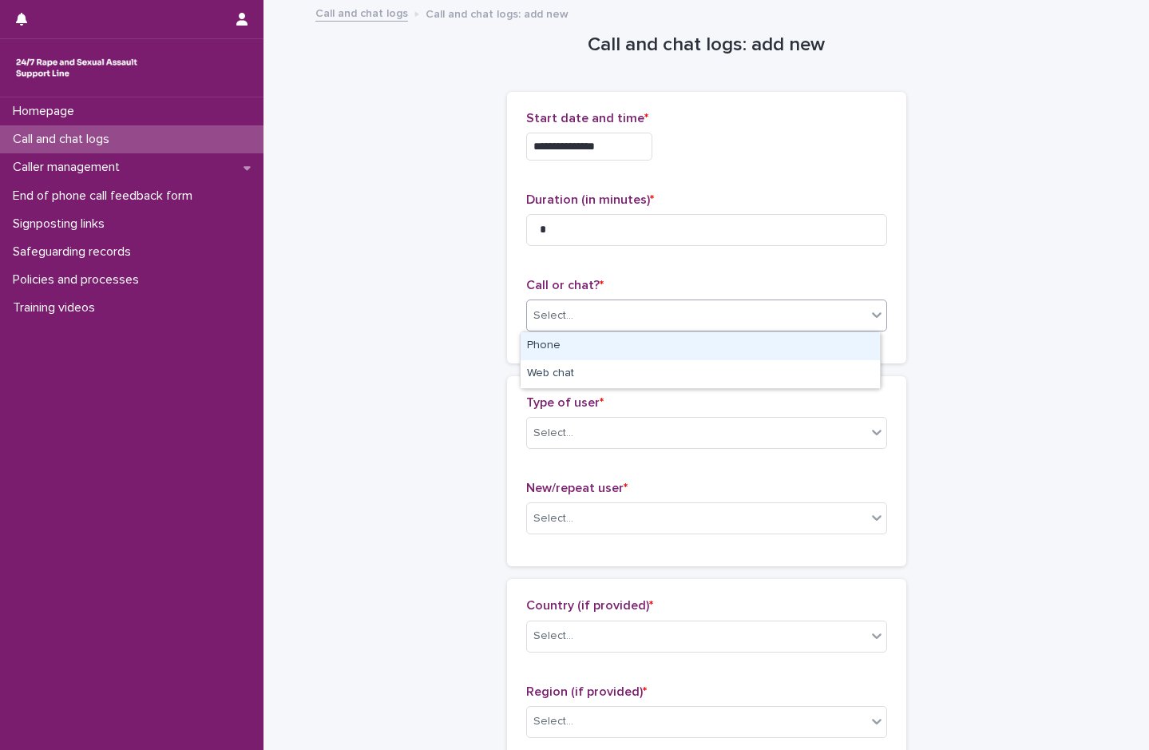
click at [570, 311] on div "Select..." at bounding box center [696, 316] width 339 height 26
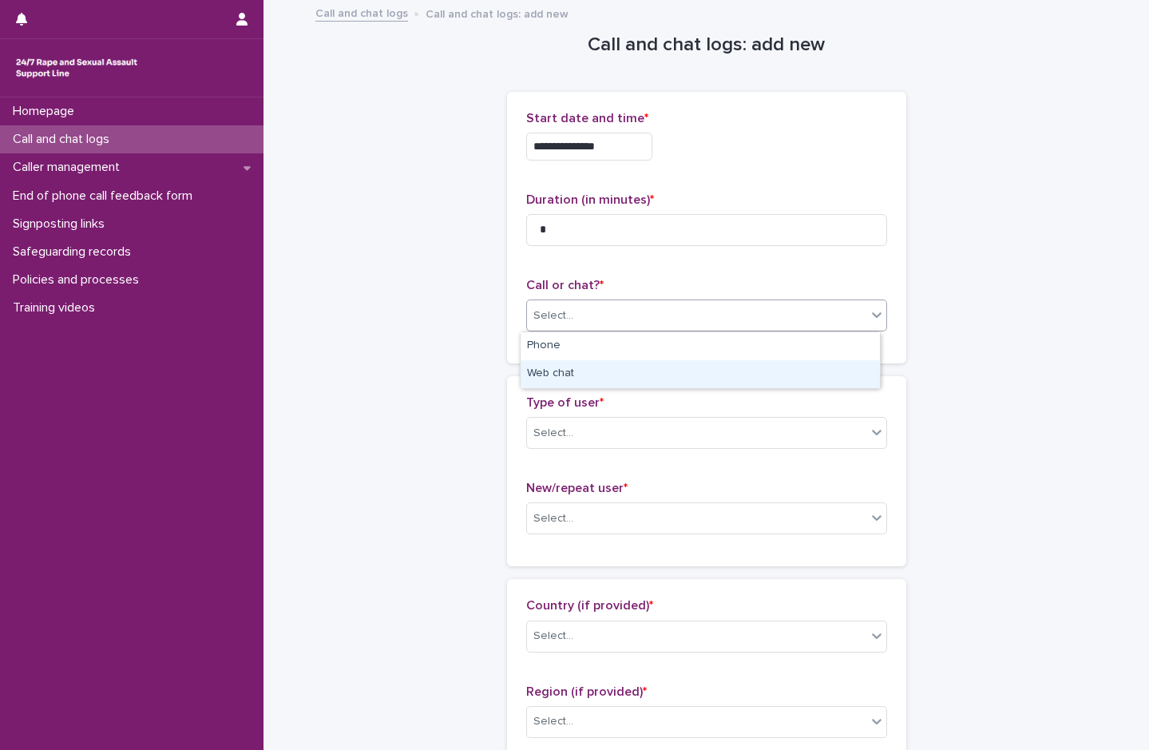
click at [565, 375] on div "Web chat" at bounding box center [700, 374] width 359 height 28
click at [575, 435] on input "text" at bounding box center [576, 433] width 2 height 14
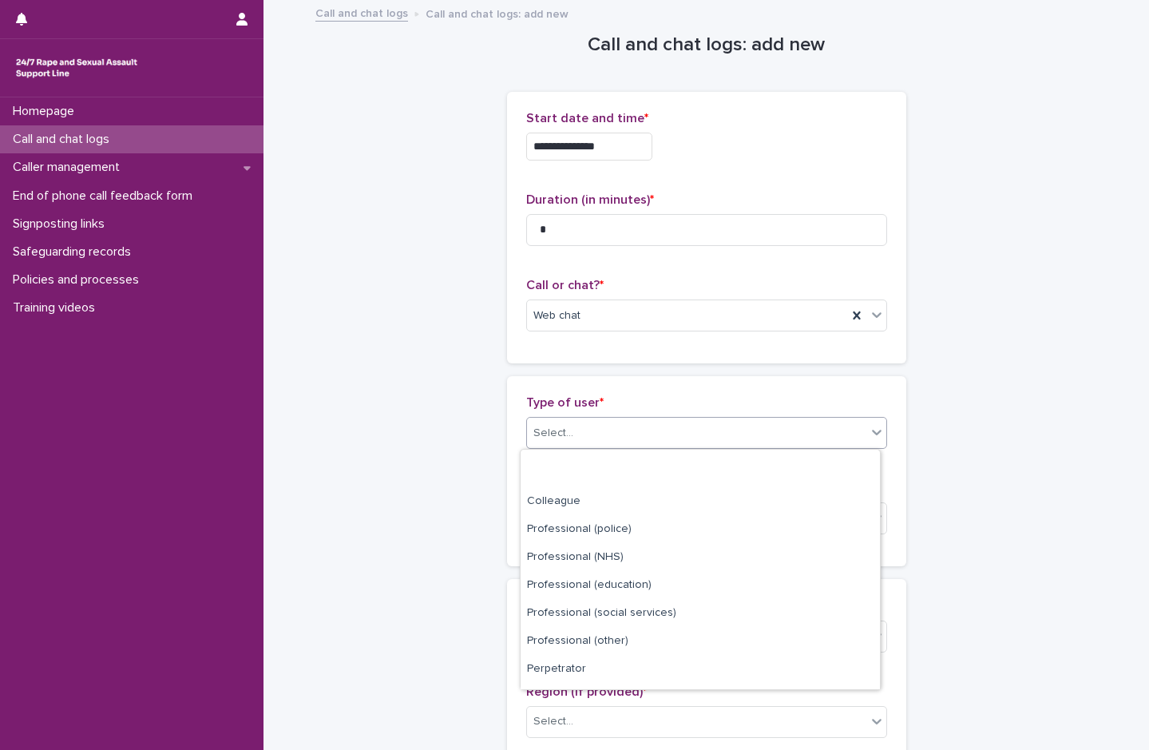
scroll to position [180, 0]
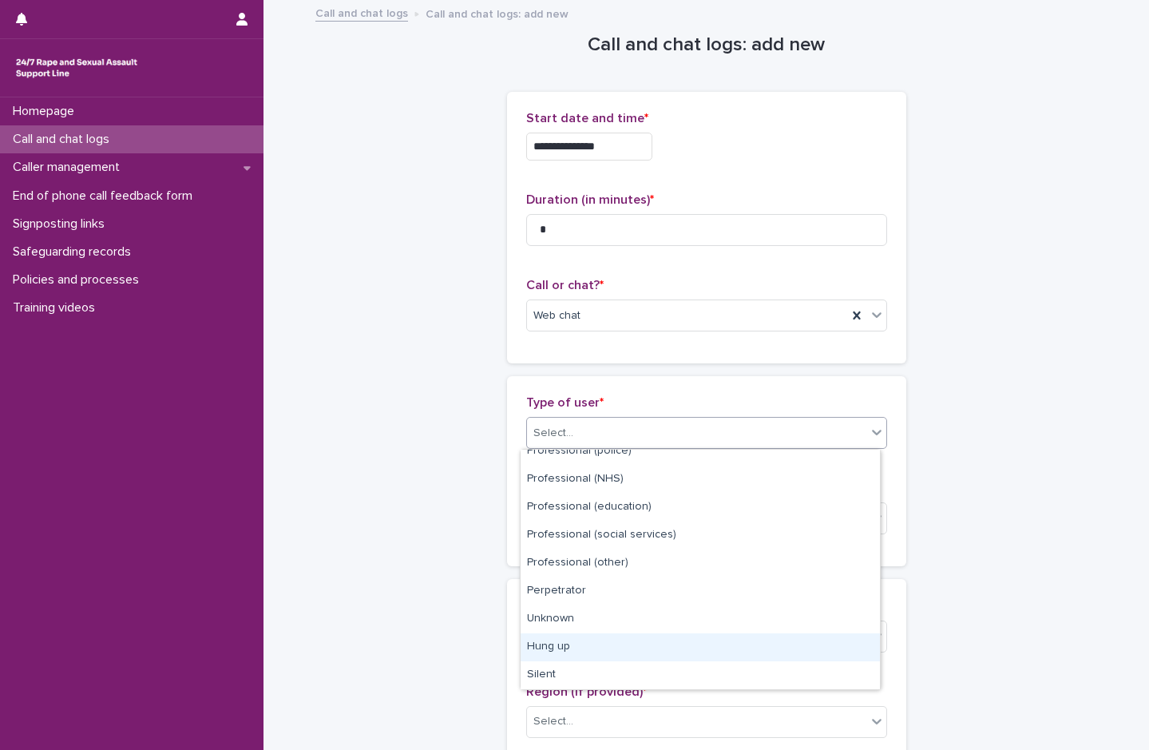
click at [581, 644] on div "Hung up" at bounding box center [700, 647] width 359 height 28
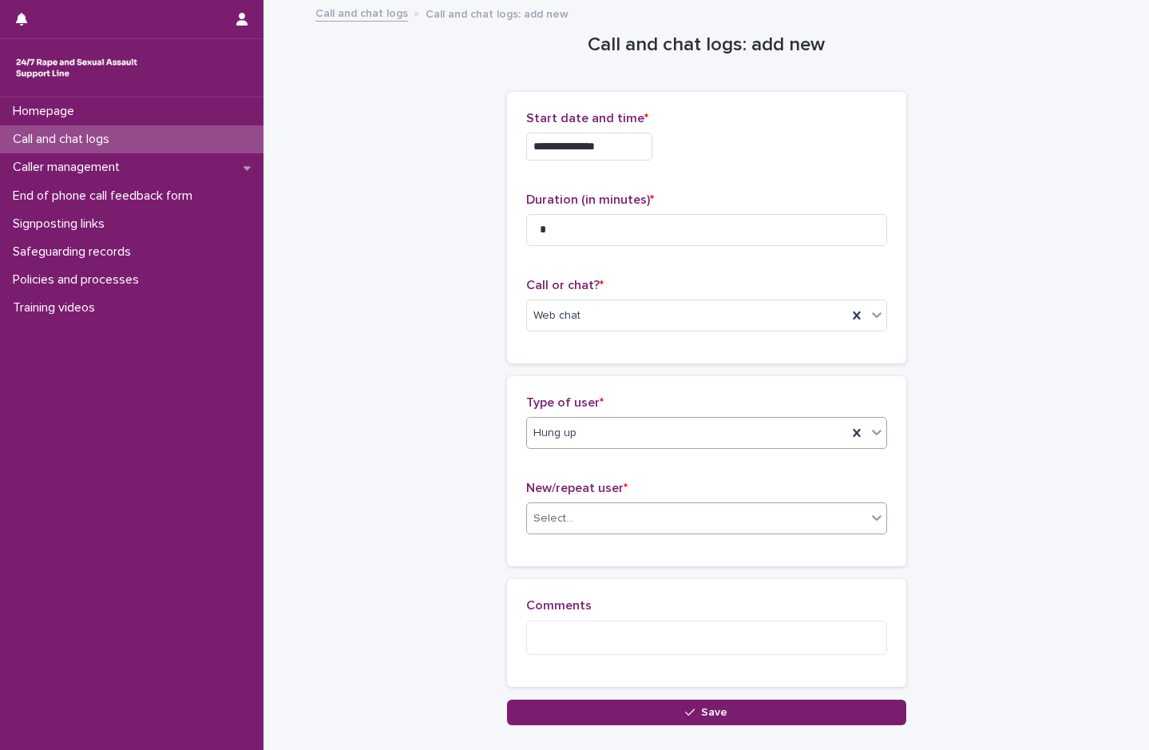
drag, startPoint x: 574, startPoint y: 518, endPoint x: 574, endPoint y: 531, distance: 12.8
click at [574, 523] on div "Select..." at bounding box center [696, 518] width 339 height 26
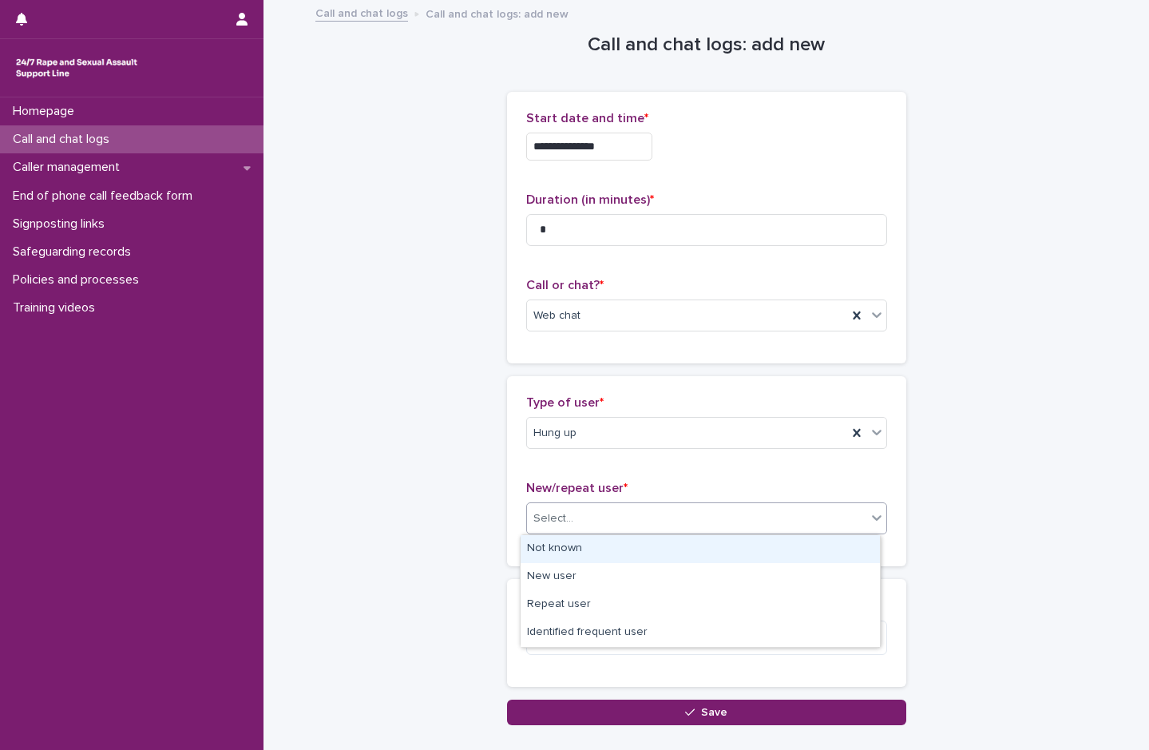
drag, startPoint x: 576, startPoint y: 564, endPoint x: 582, endPoint y: 633, distance: 69.8
click at [571, 553] on div "Not known" at bounding box center [700, 549] width 359 height 28
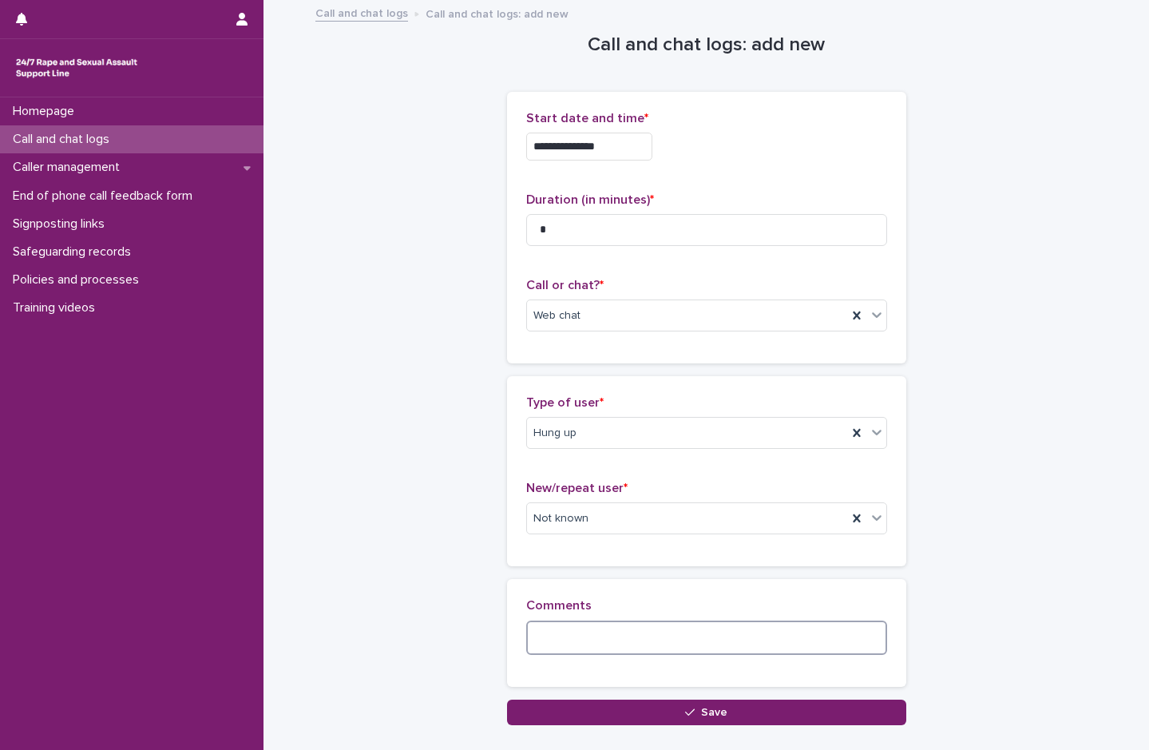
click at [640, 640] on textarea at bounding box center [706, 637] width 361 height 34
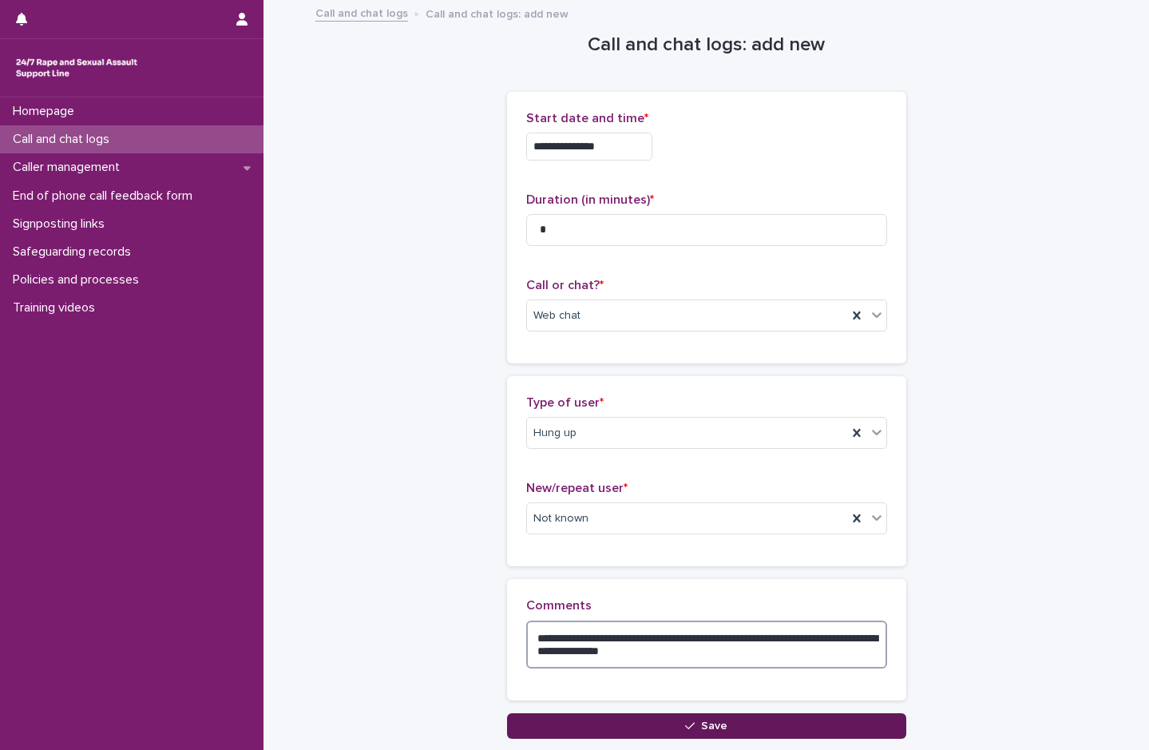
type textarea "**********"
click at [561, 719] on button "Save" at bounding box center [706, 726] width 399 height 26
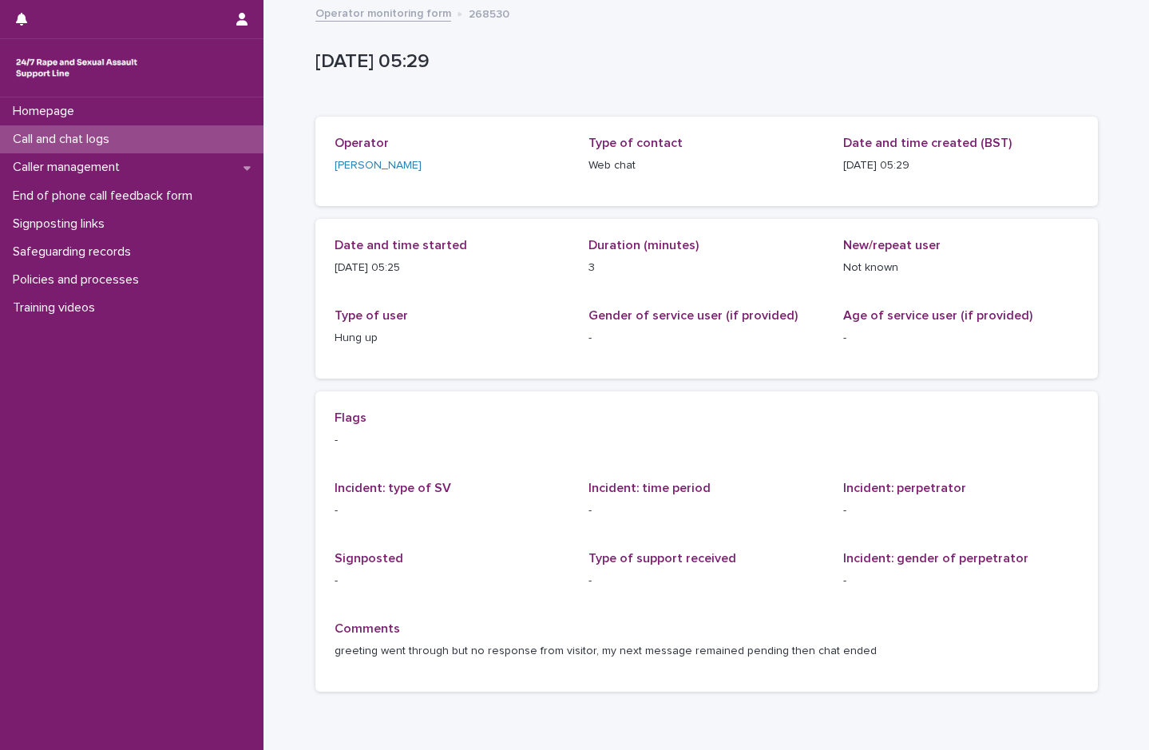
click at [70, 136] on p "Call and chat logs" at bounding box center [64, 139] width 116 height 15
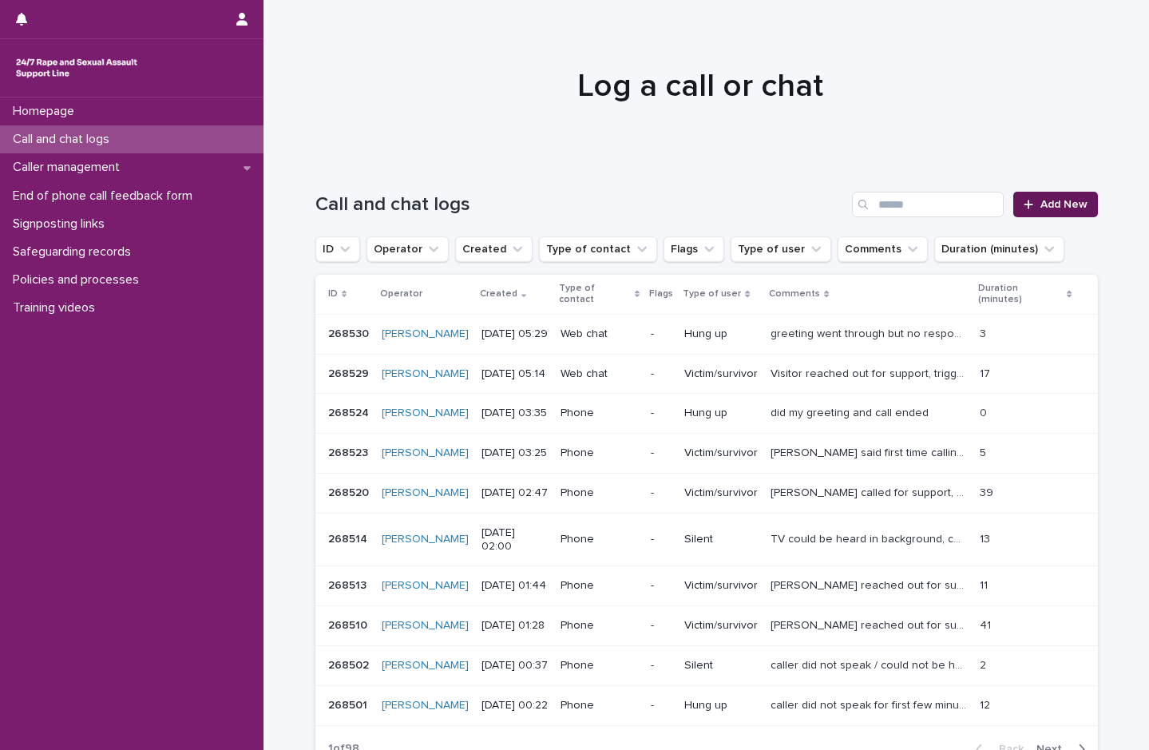
click at [1040, 208] on span "Add New" at bounding box center [1063, 204] width 47 height 11
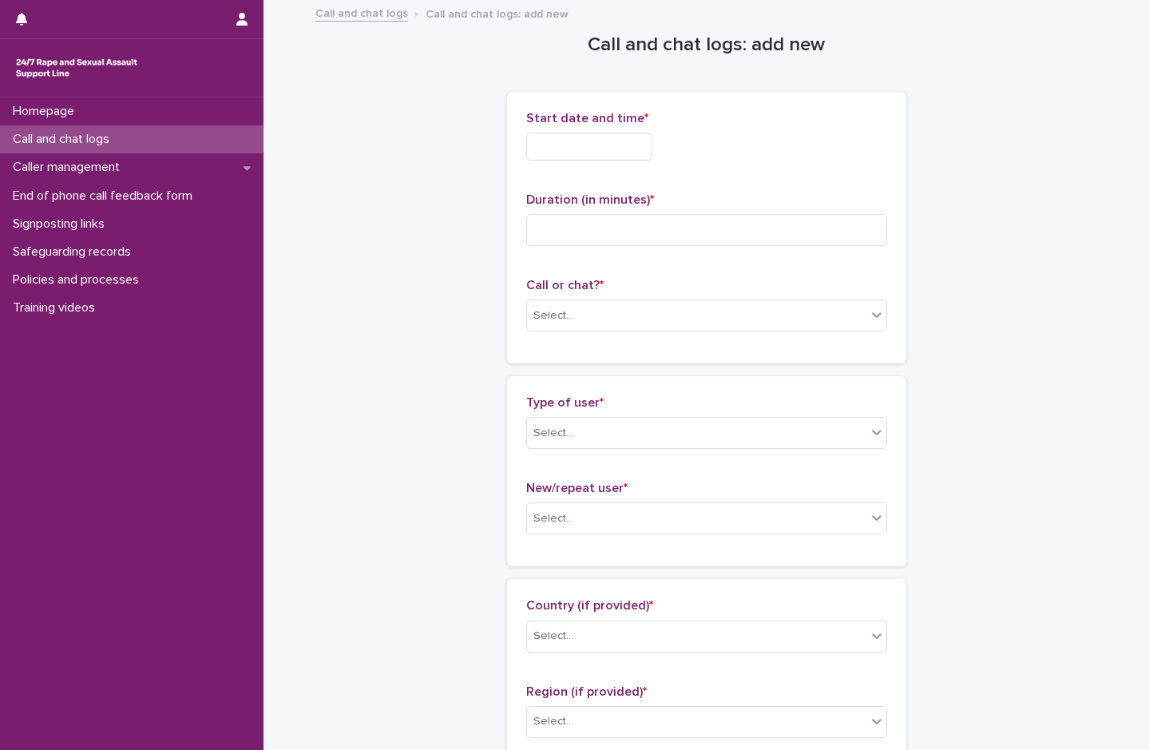
click at [560, 148] on input "text" at bounding box center [589, 147] width 126 height 28
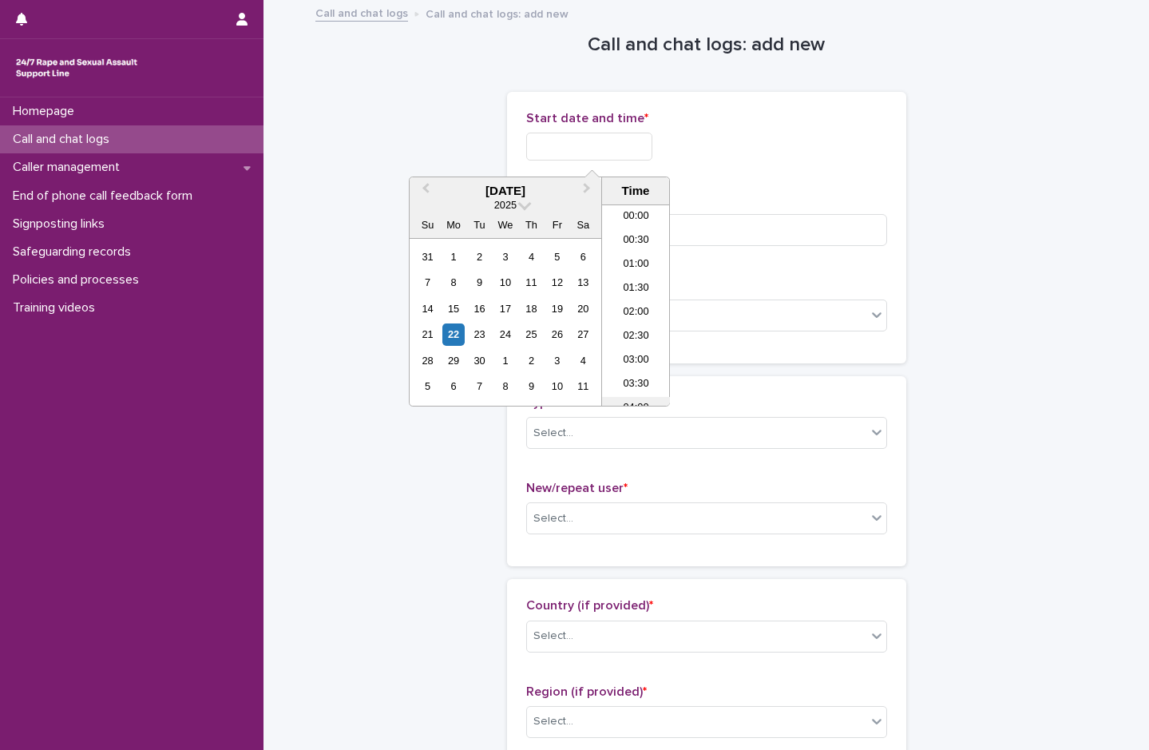
scroll to position [176, 0]
click at [636, 283] on li "05:00" at bounding box center [636, 281] width 68 height 24
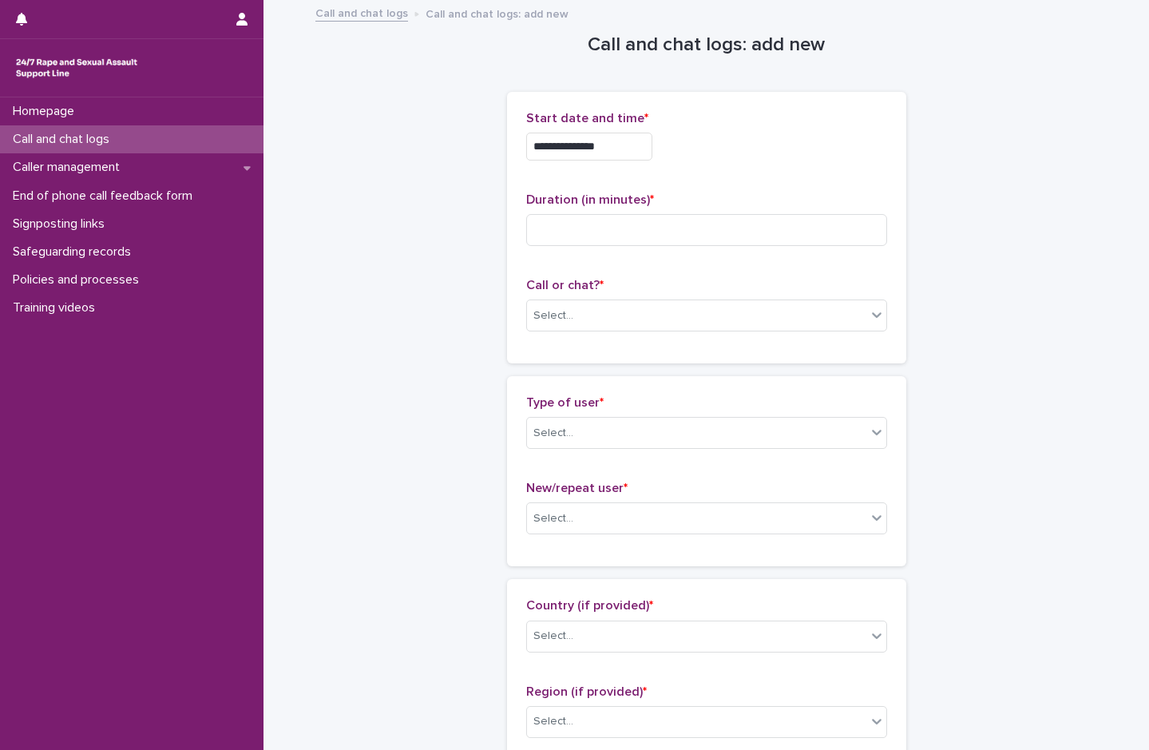
click at [622, 145] on input "**********" at bounding box center [589, 147] width 126 height 28
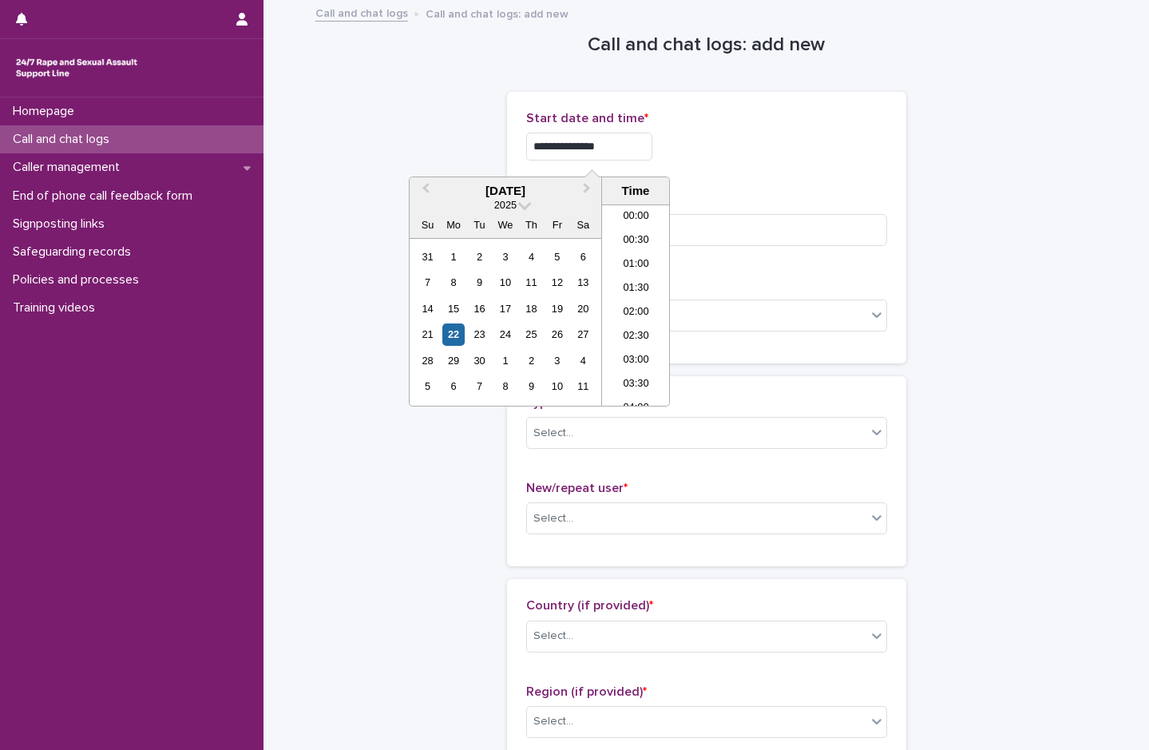
scroll to position [152, 0]
type input "**********"
click at [719, 167] on div "**********" at bounding box center [706, 142] width 361 height 62
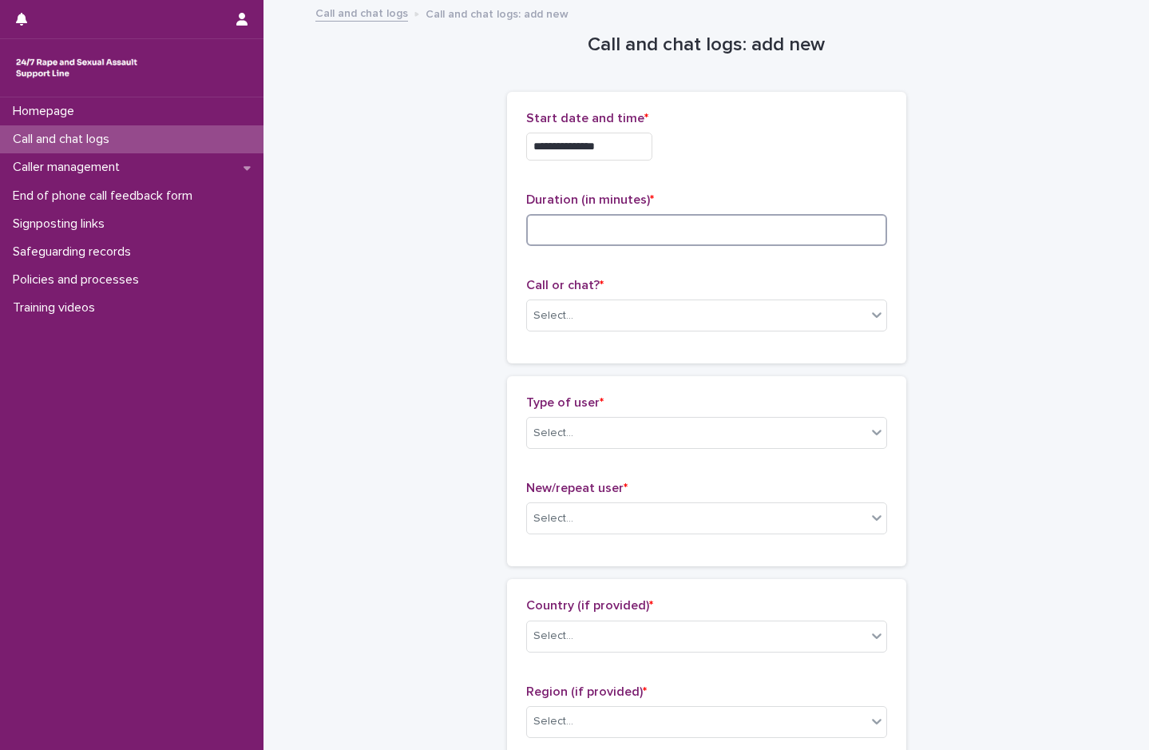
click at [541, 238] on input at bounding box center [706, 230] width 361 height 32
type input "*"
click at [561, 316] on div "Select..." at bounding box center [553, 315] width 40 height 17
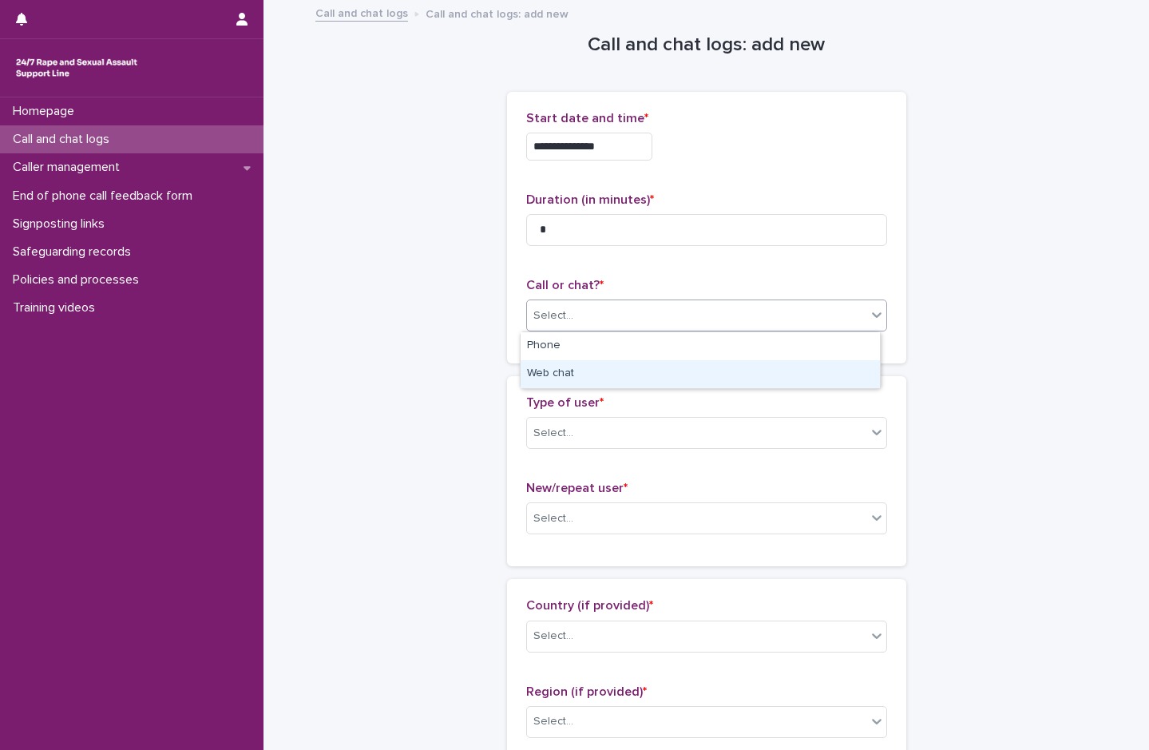
click at [577, 366] on div "Web chat" at bounding box center [700, 374] width 359 height 28
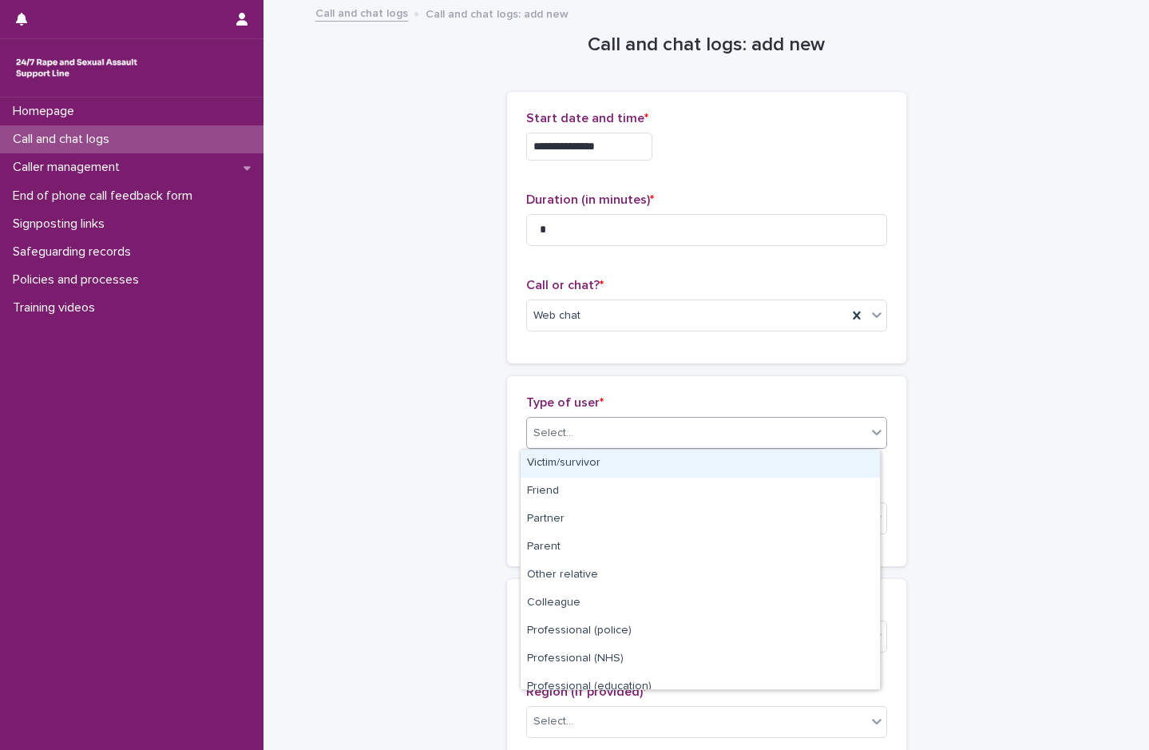
click at [565, 438] on div "Select..." at bounding box center [553, 433] width 40 height 17
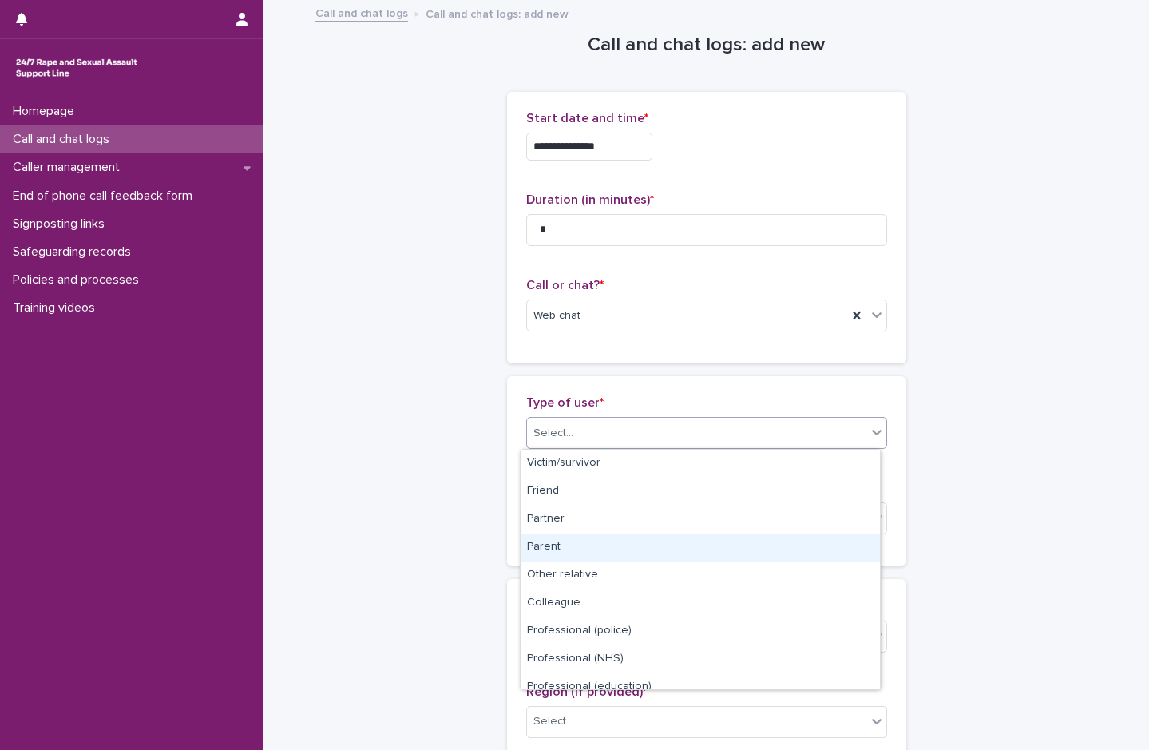
scroll to position [180, 0]
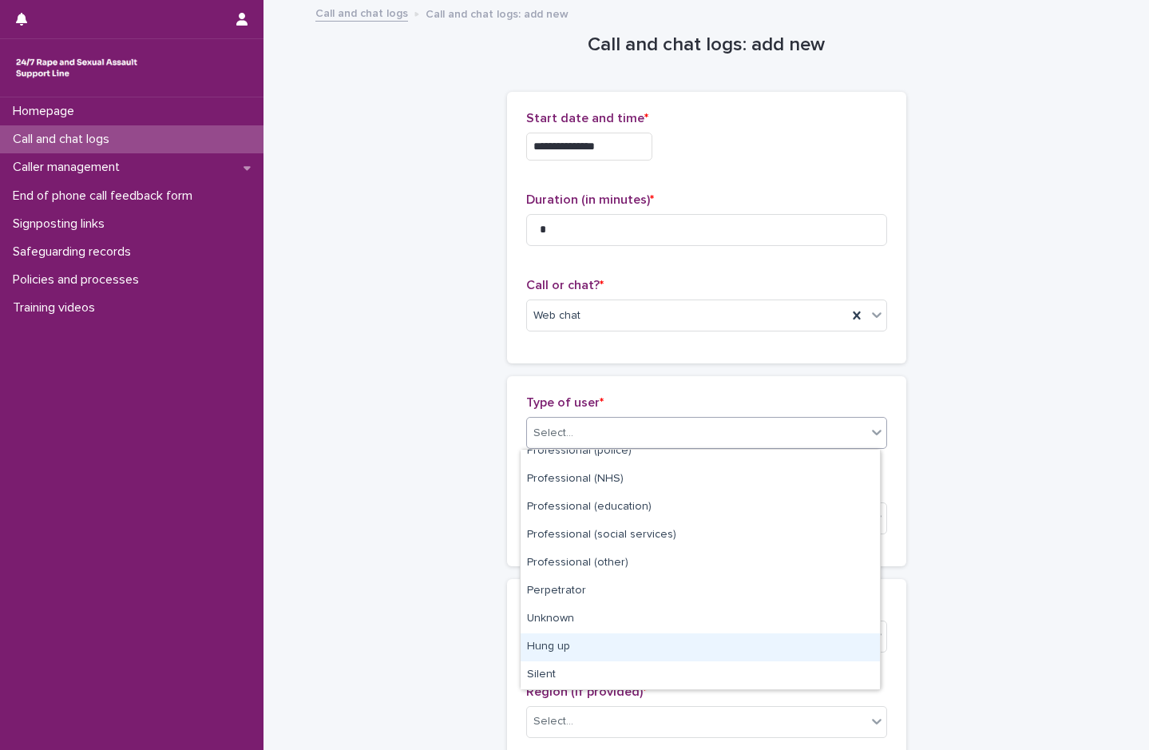
click at [596, 644] on div "Hung up" at bounding box center [700, 647] width 359 height 28
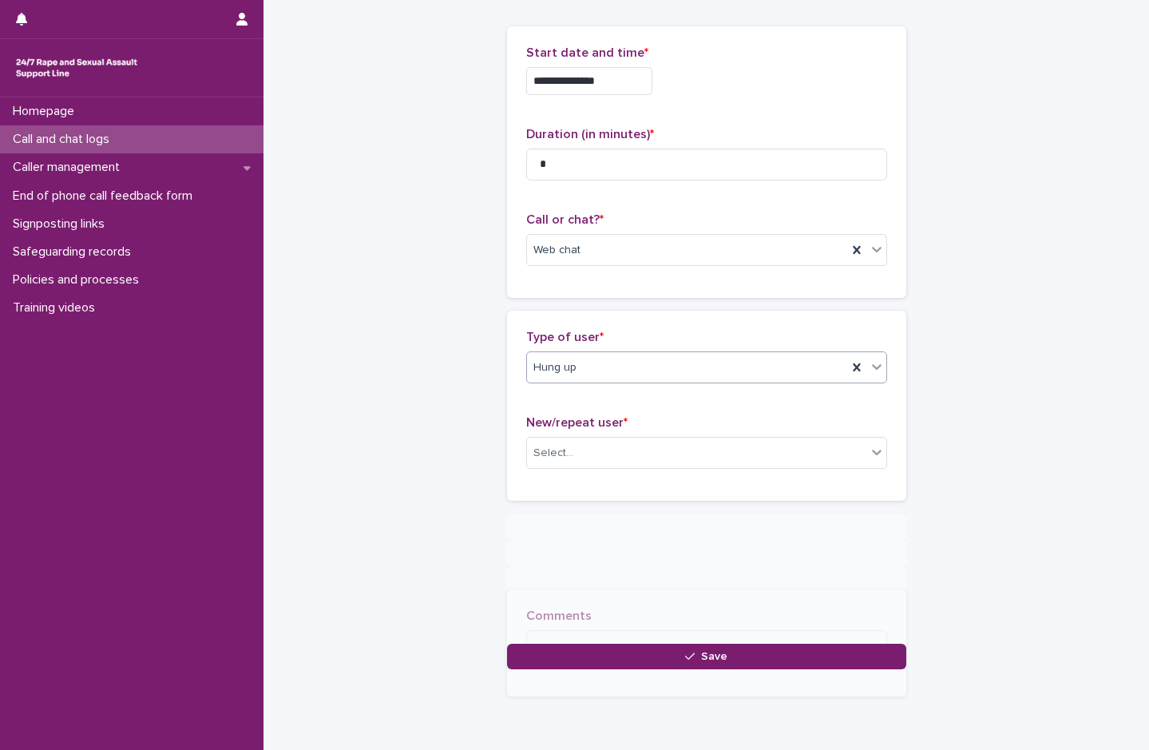
click at [565, 518] on div "**********" at bounding box center [706, 334] width 399 height 617
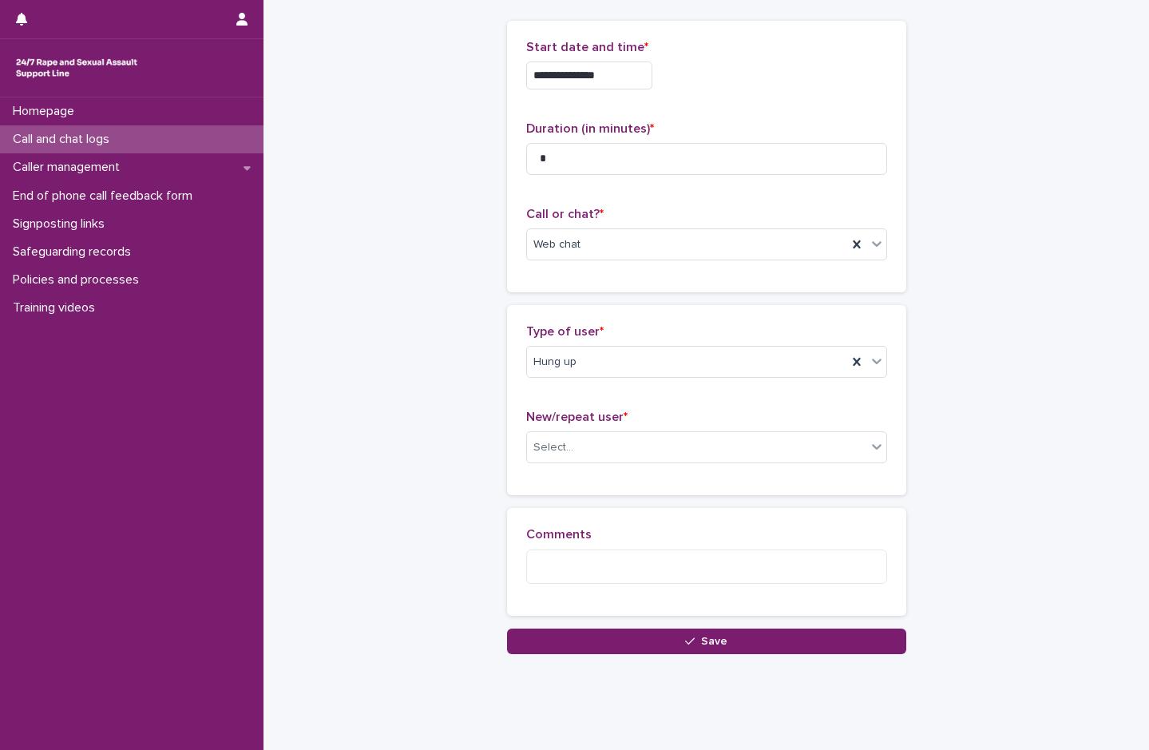
click at [548, 429] on div "New/repeat user * Select..." at bounding box center [706, 443] width 361 height 66
drag, startPoint x: 548, startPoint y: 429, endPoint x: 610, endPoint y: 459, distance: 69.3
click at [555, 453] on div "Select..." at bounding box center [553, 447] width 40 height 17
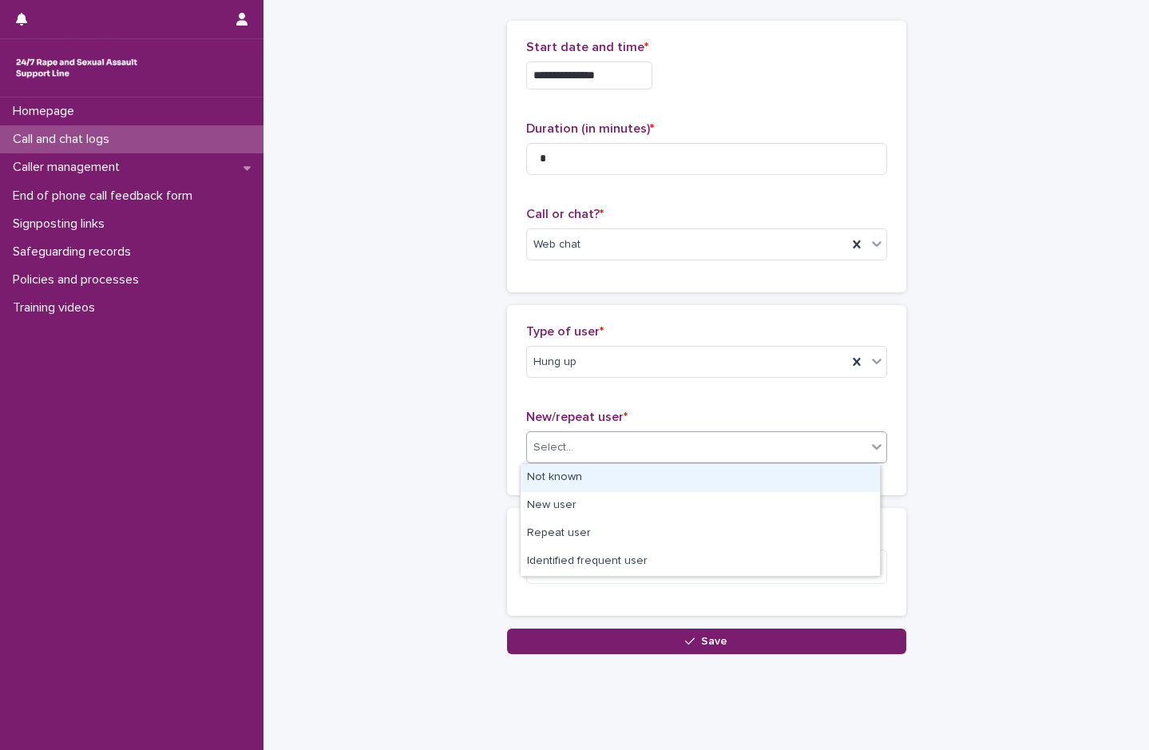
click at [578, 472] on div "Not known" at bounding box center [700, 478] width 359 height 28
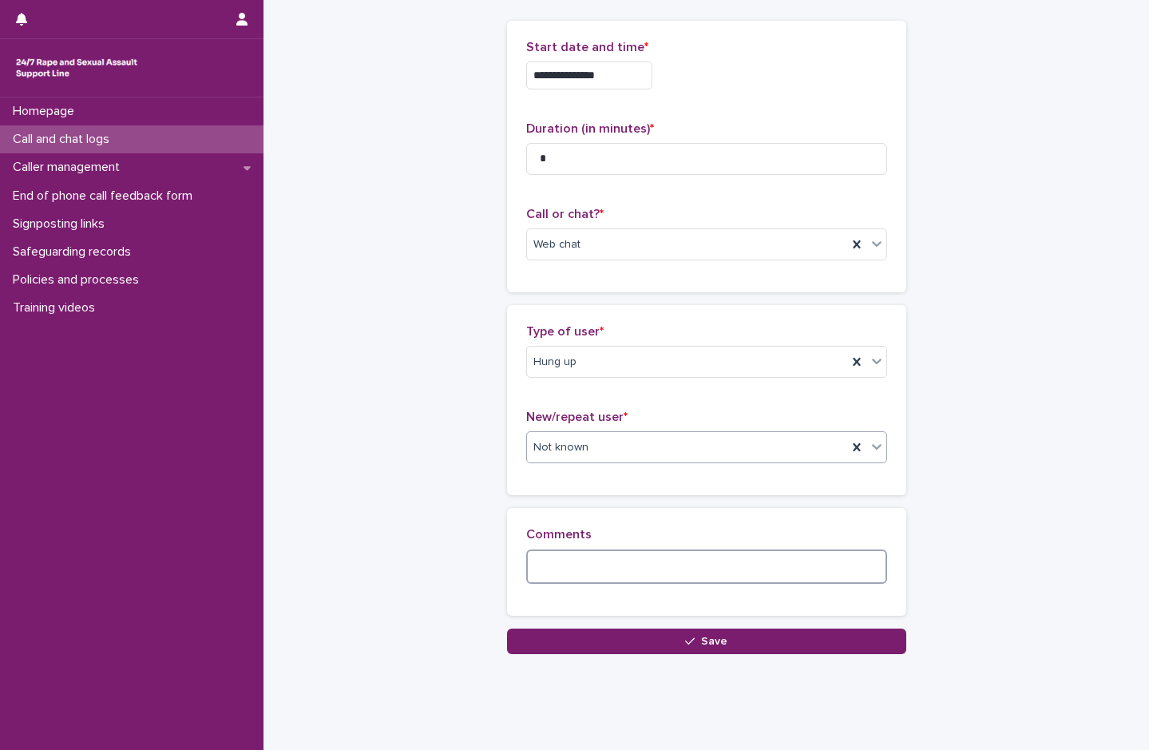
click at [600, 569] on textarea at bounding box center [706, 566] width 361 height 34
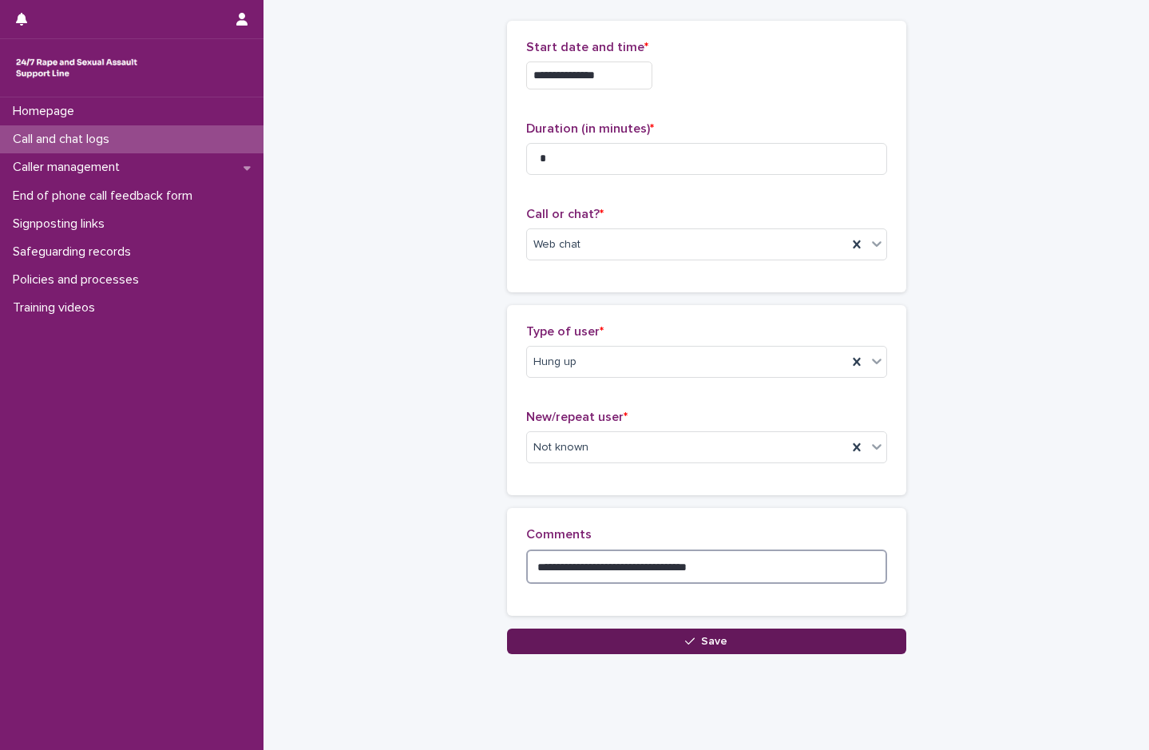
type textarea "**********"
click at [646, 637] on button "Save" at bounding box center [706, 641] width 399 height 26
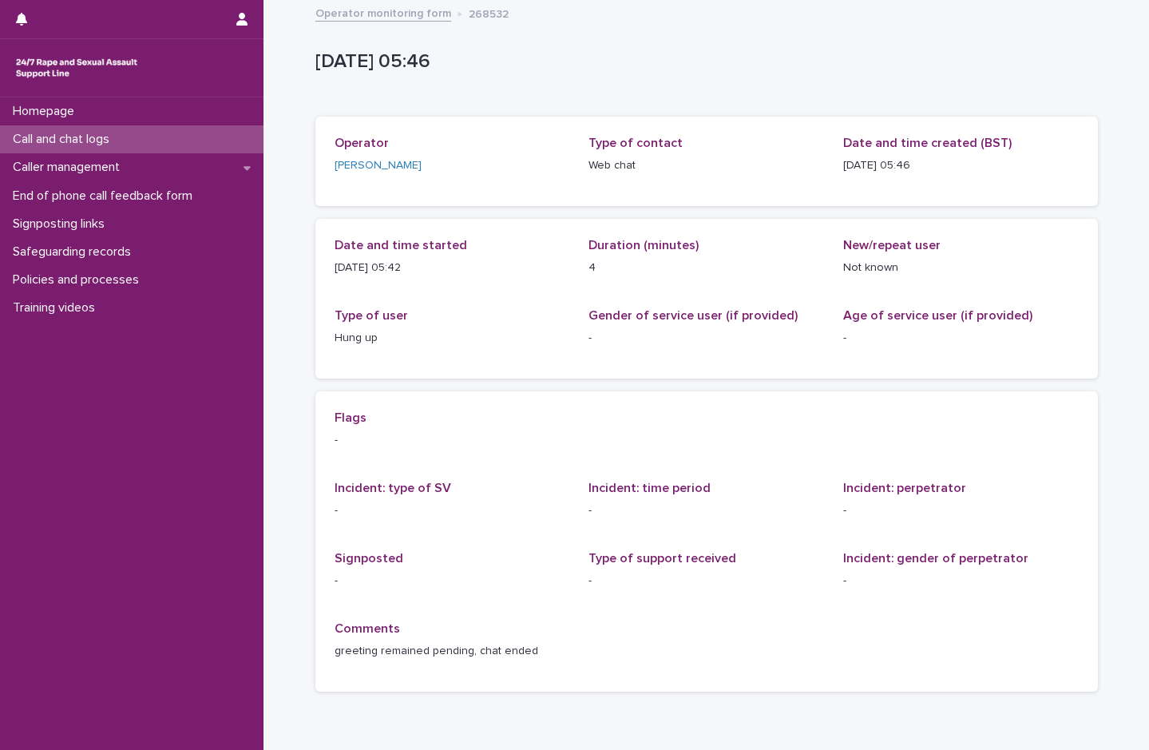
click at [78, 138] on p "Call and chat logs" at bounding box center [64, 139] width 116 height 15
